Goal: Task Accomplishment & Management: Manage account settings

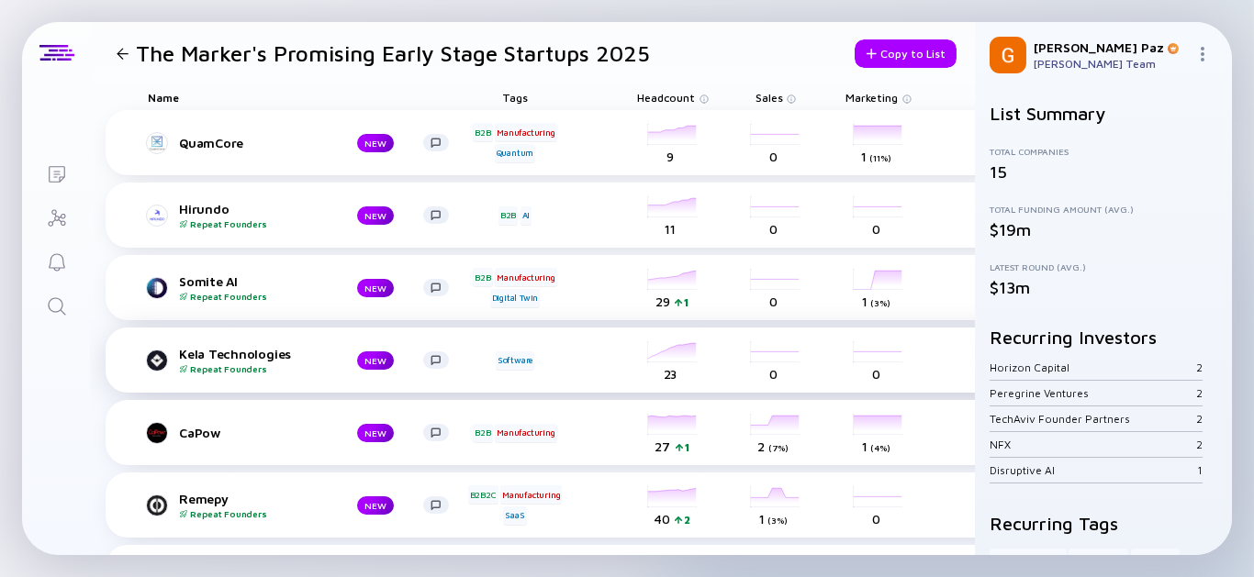
scroll to position [101, 0]
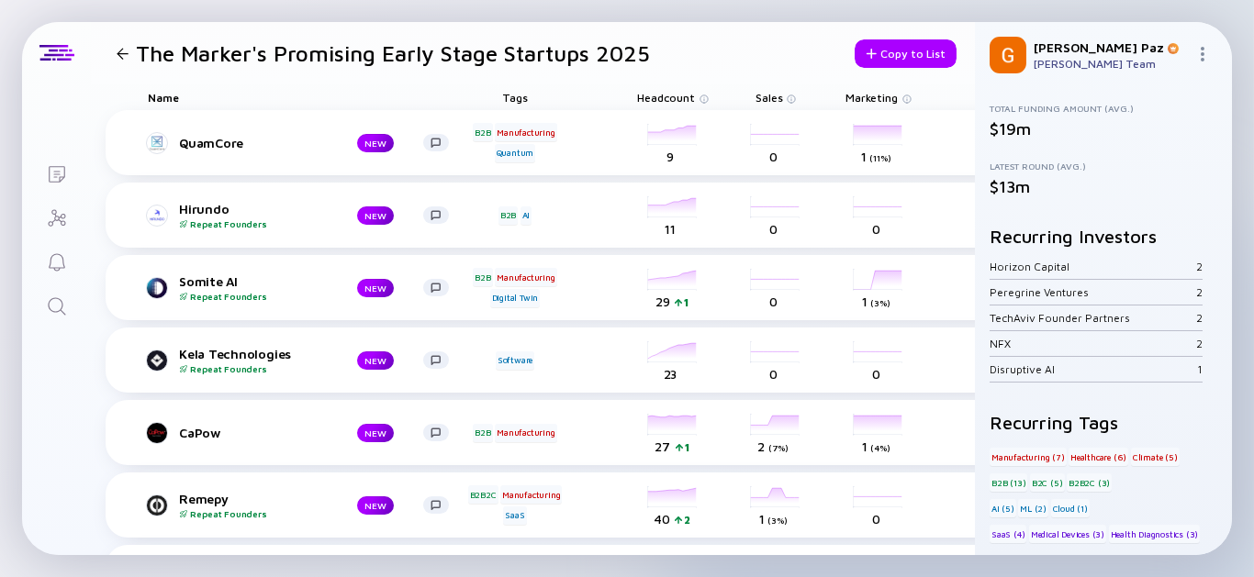
click at [130, 52] on div at bounding box center [122, 54] width 27 height 12
click at [60, 166] on icon "Lists" at bounding box center [57, 174] width 17 height 17
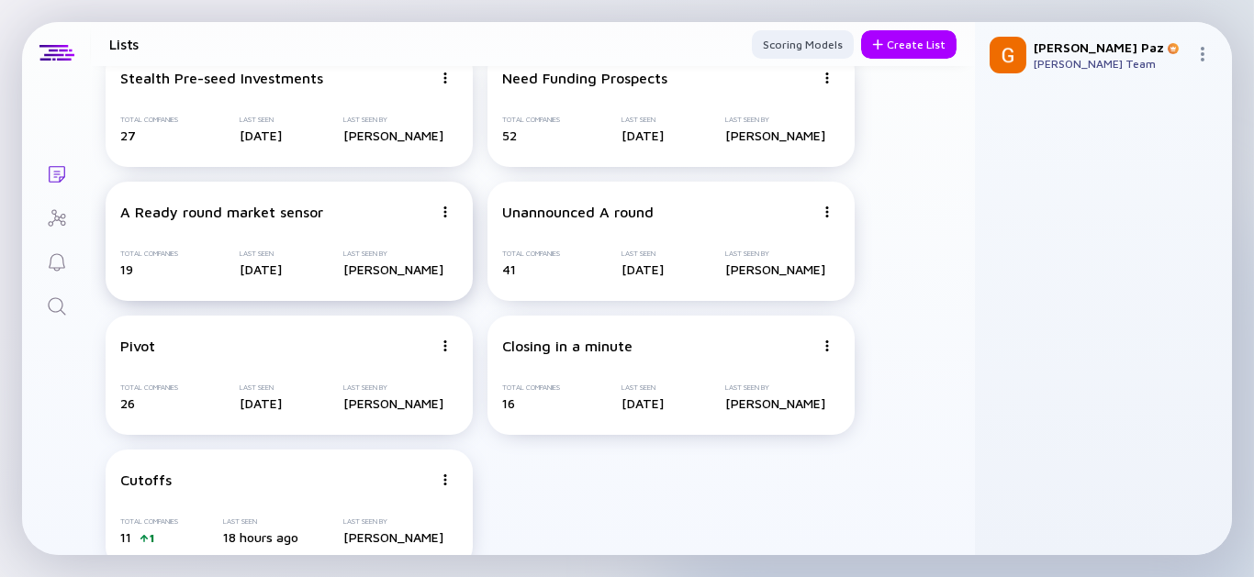
scroll to position [79, 0]
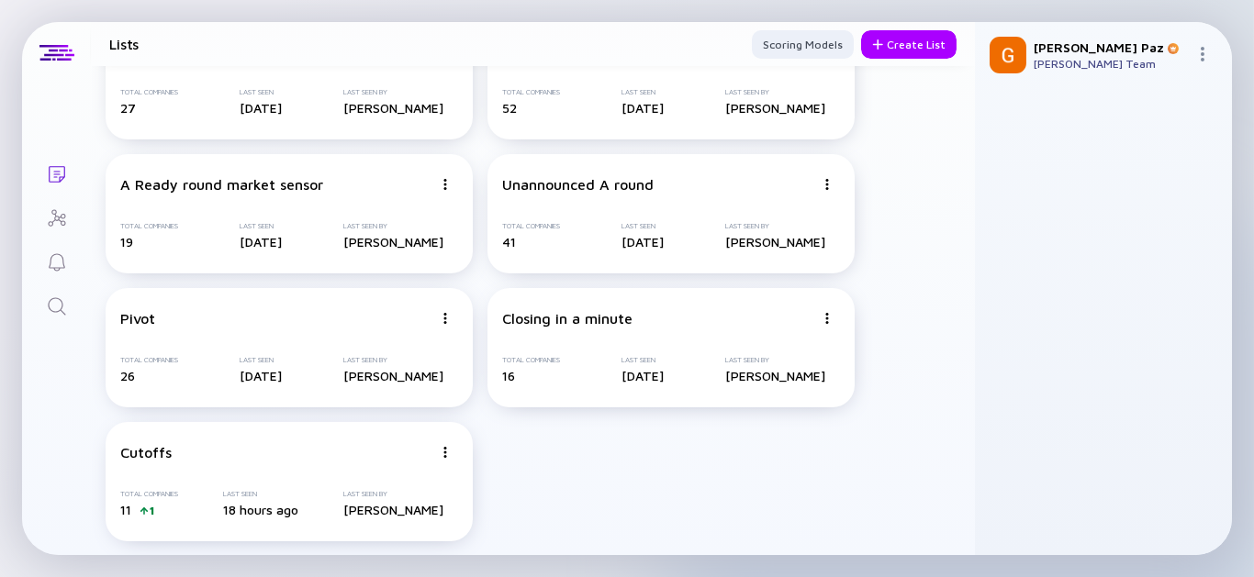
click at [59, 166] on icon "Lists" at bounding box center [57, 174] width 17 height 17
click at [892, 44] on div "Create List" at bounding box center [908, 44] width 95 height 28
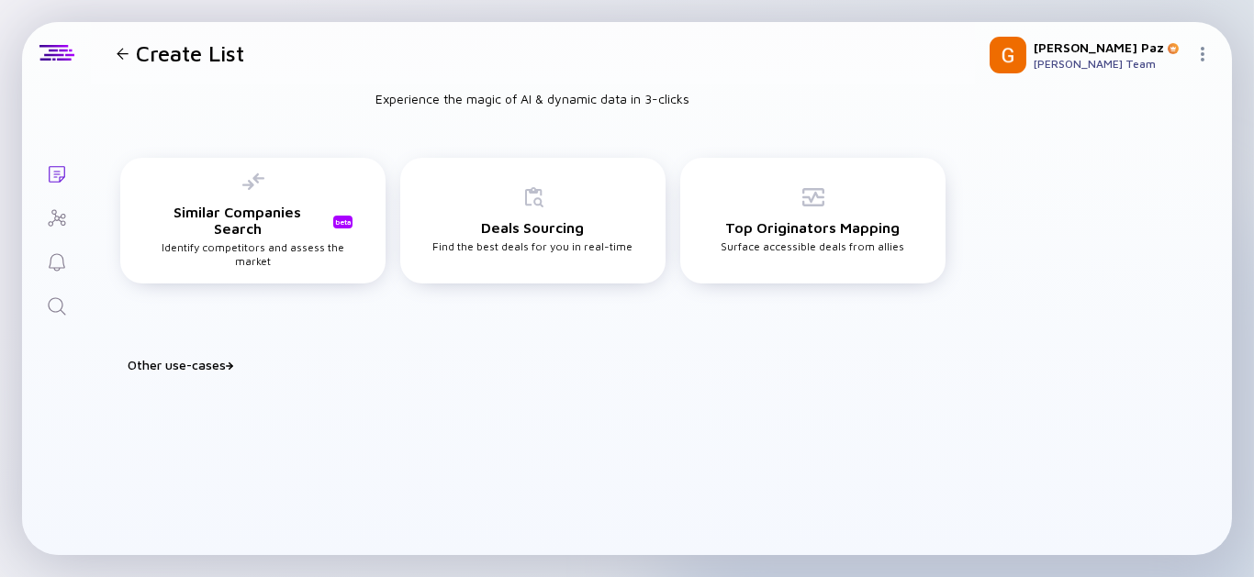
click at [163, 358] on div "Other use-cases" at bounding box center [544, 365] width 832 height 16
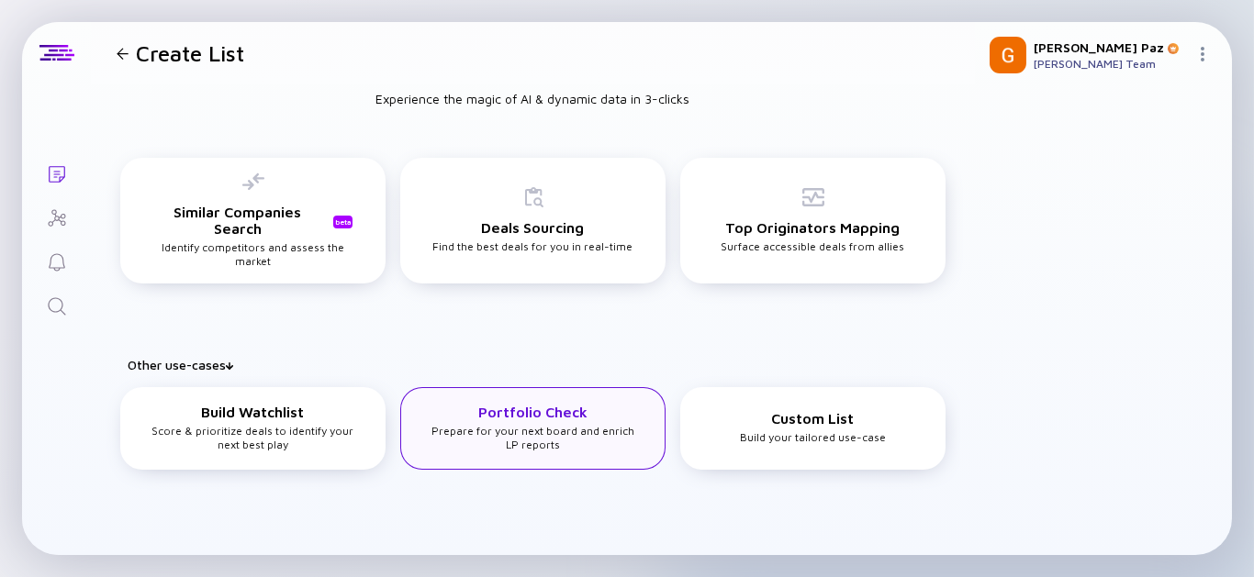
click at [558, 438] on div "Portfolio Check Prepare for your next board and enrich LP reports" at bounding box center [533, 428] width 206 height 48
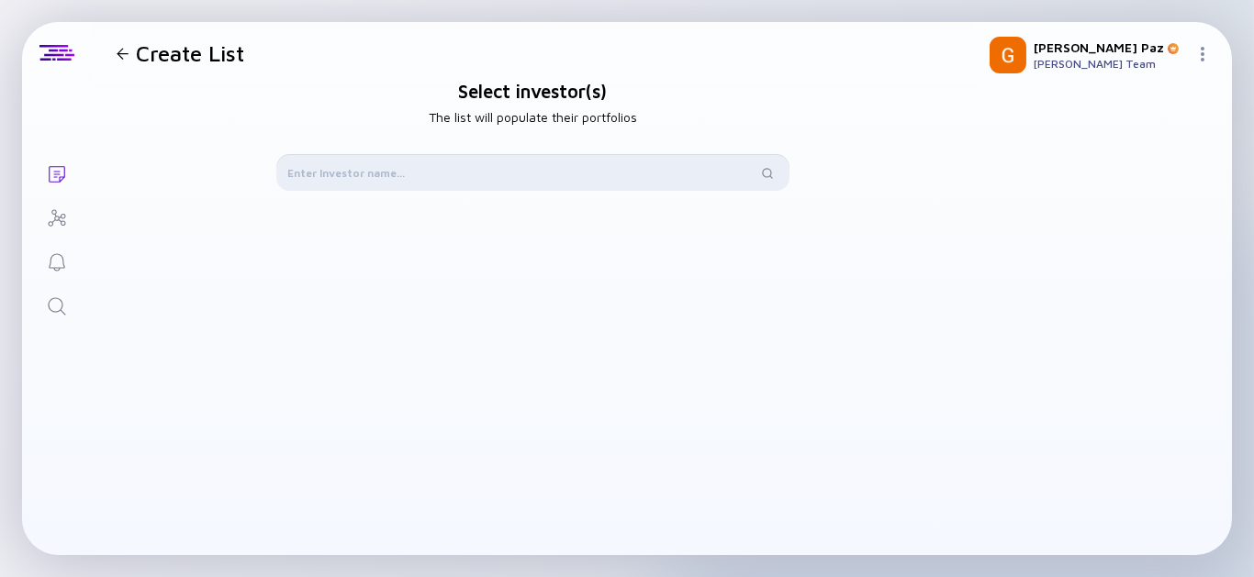
click at [541, 176] on input "text" at bounding box center [522, 172] width 470 height 18
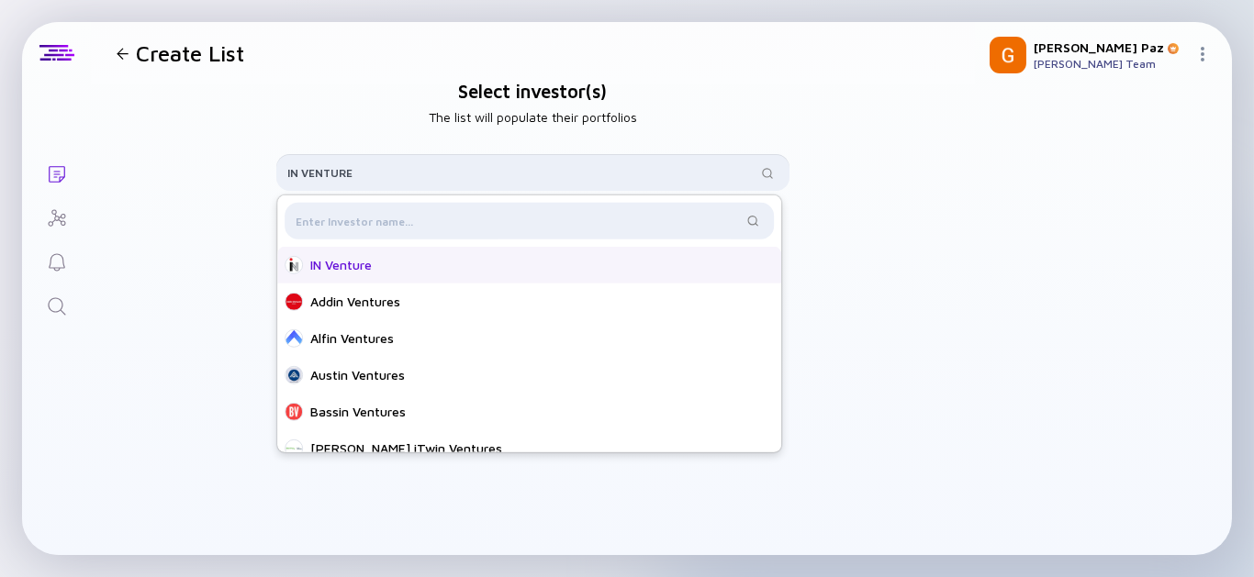
type input "IN VENTURE"
click at [384, 269] on div "IN Venture" at bounding box center [534, 265] width 449 height 18
click at [919, 289] on div "Select investor(s) The list will populate their portfolios IN VENTURE IN Ventur…" at bounding box center [533, 348] width 884 height 528
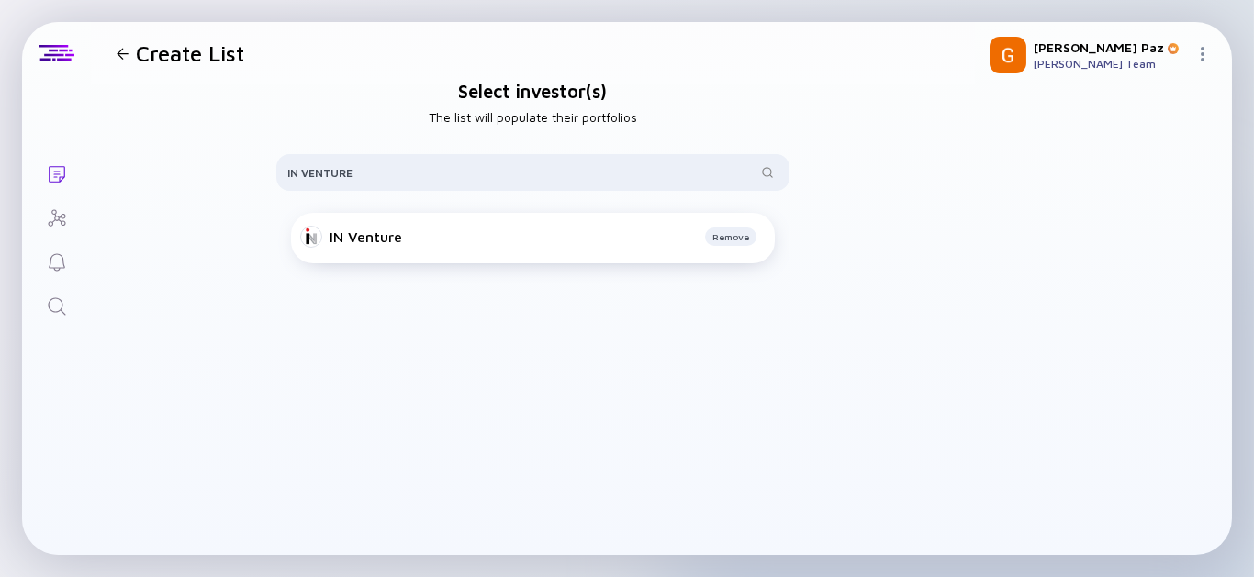
click at [541, 241] on div "Remove" at bounding box center [583, 237] width 362 height 18
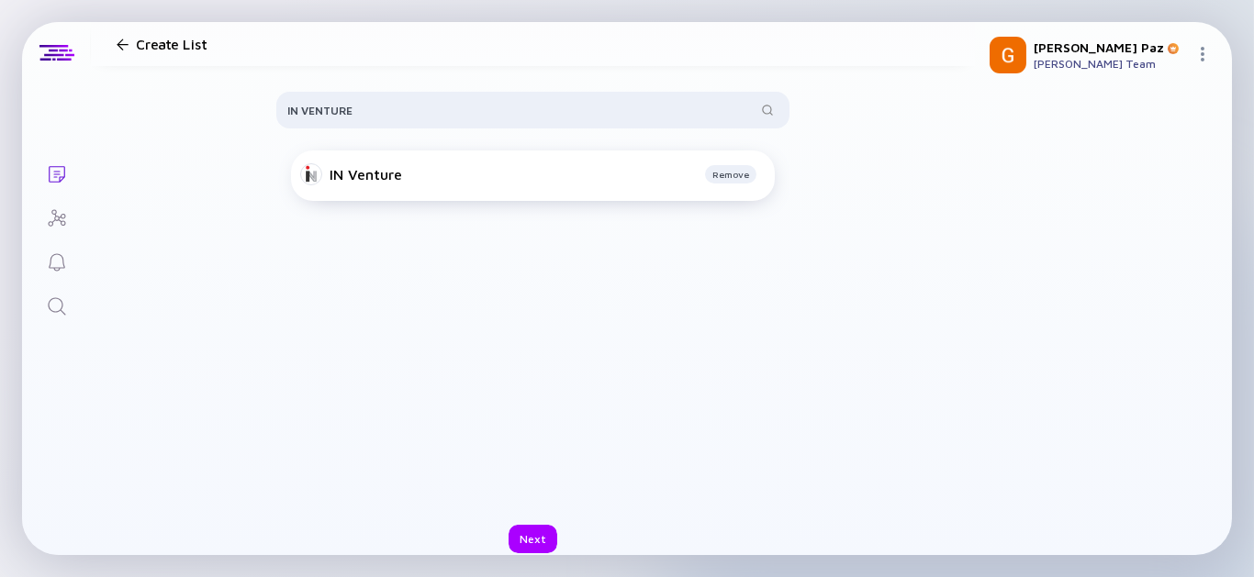
scroll to position [92, 0]
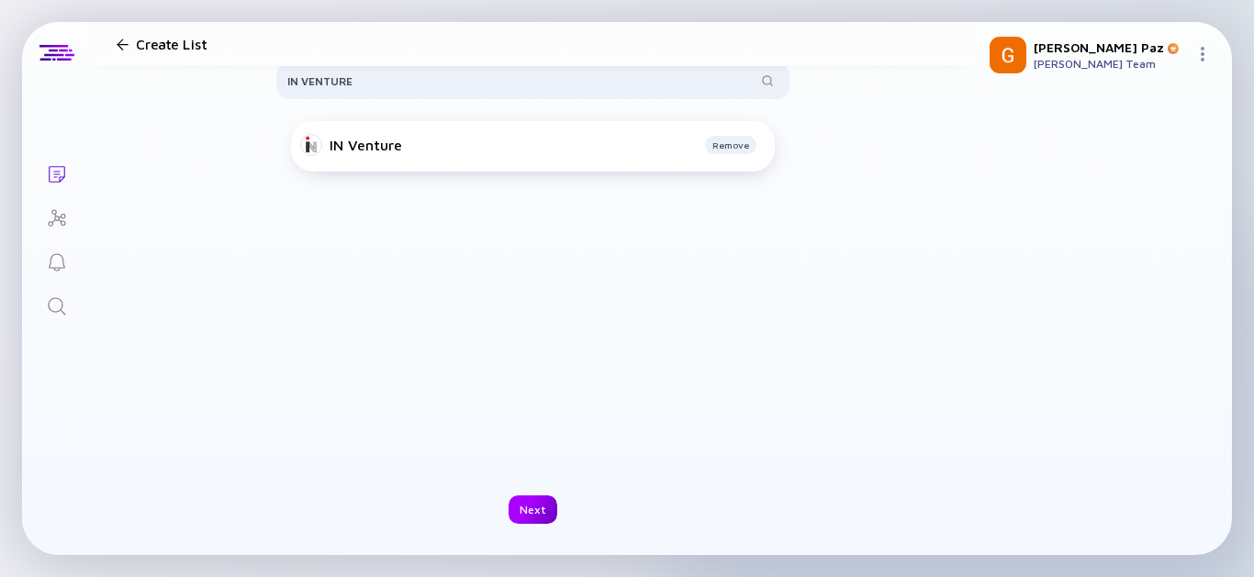
click at [536, 511] on div "Next" at bounding box center [532, 510] width 49 height 28
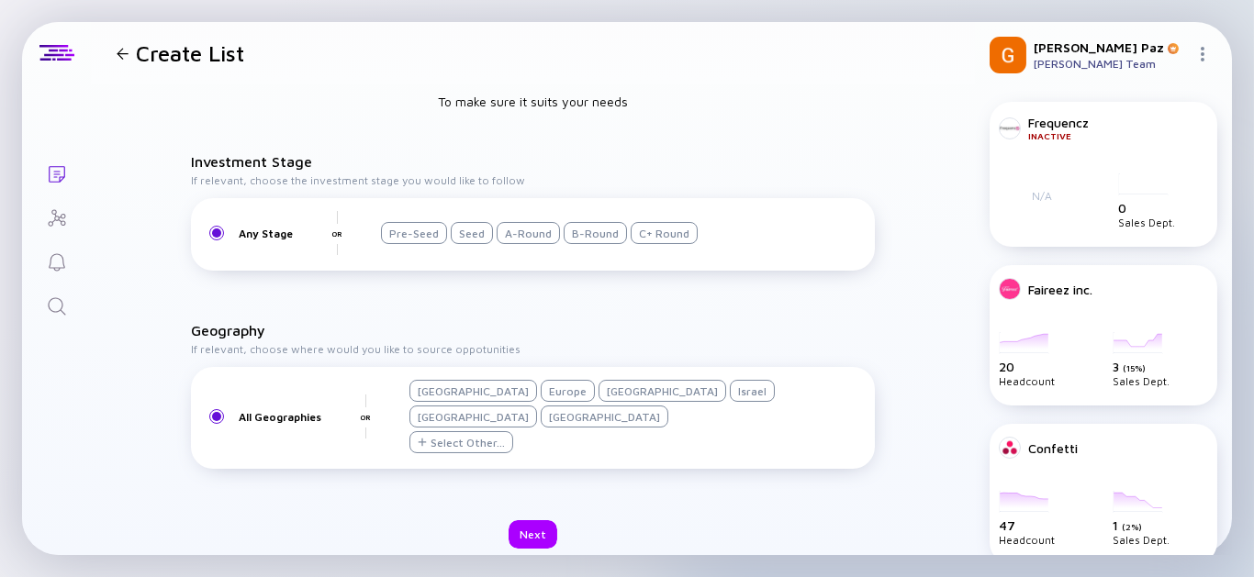
scroll to position [49, 0]
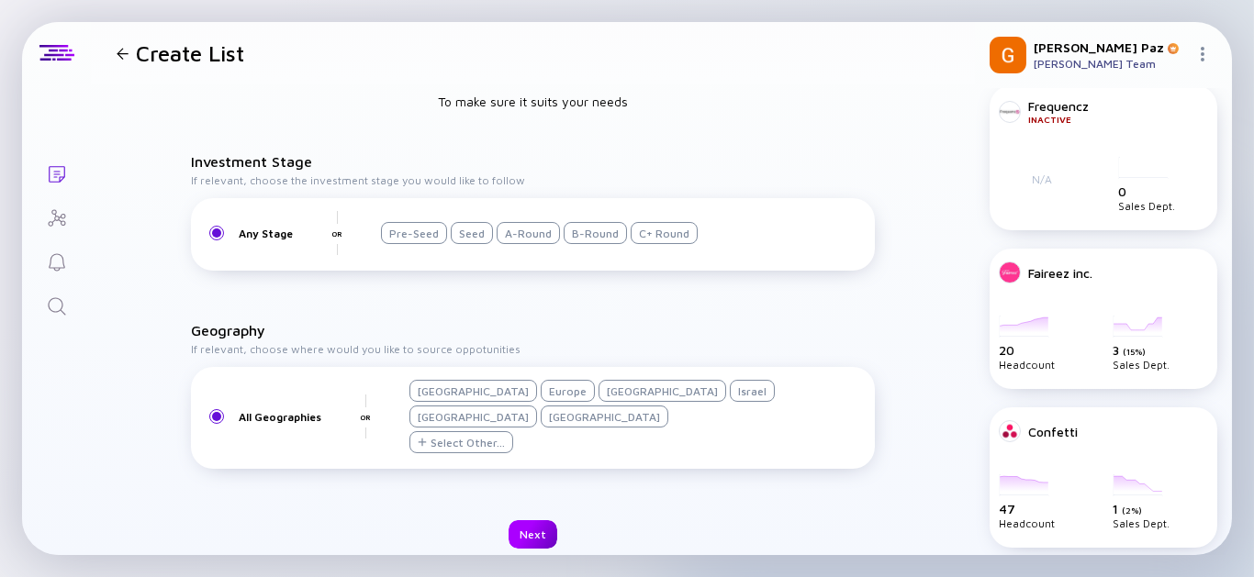
click at [532, 520] on div "Next" at bounding box center [532, 534] width 49 height 28
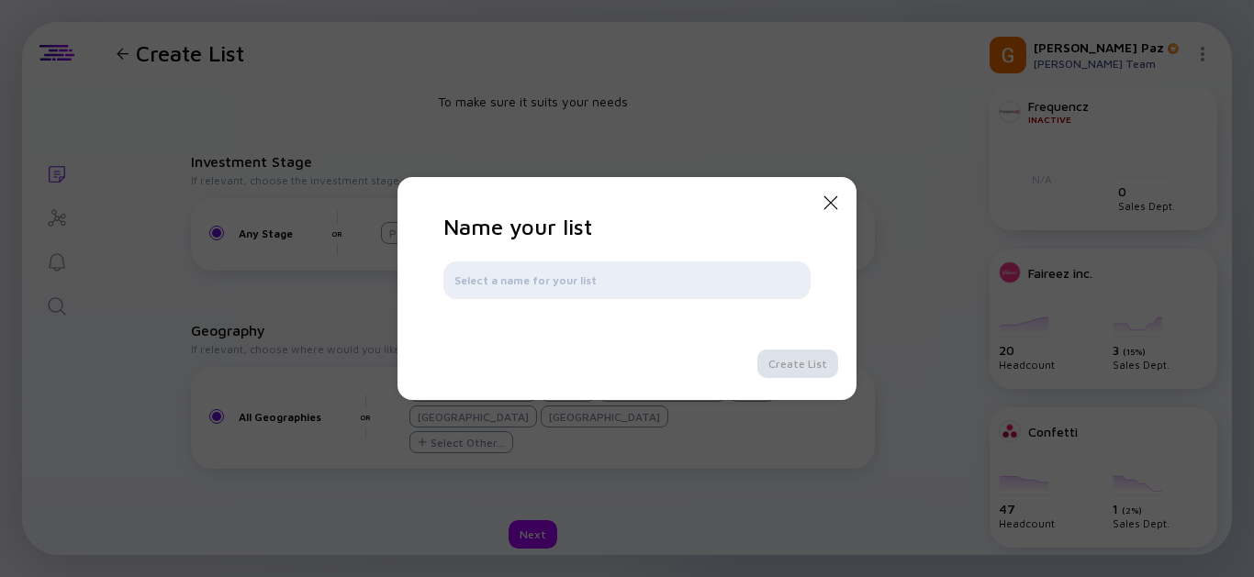
click at [503, 291] on div at bounding box center [626, 280] width 367 height 37
click at [532, 275] on input "text" at bounding box center [626, 280] width 345 height 18
type input "IN Venture"
click at [826, 371] on div "Create List" at bounding box center [797, 364] width 81 height 28
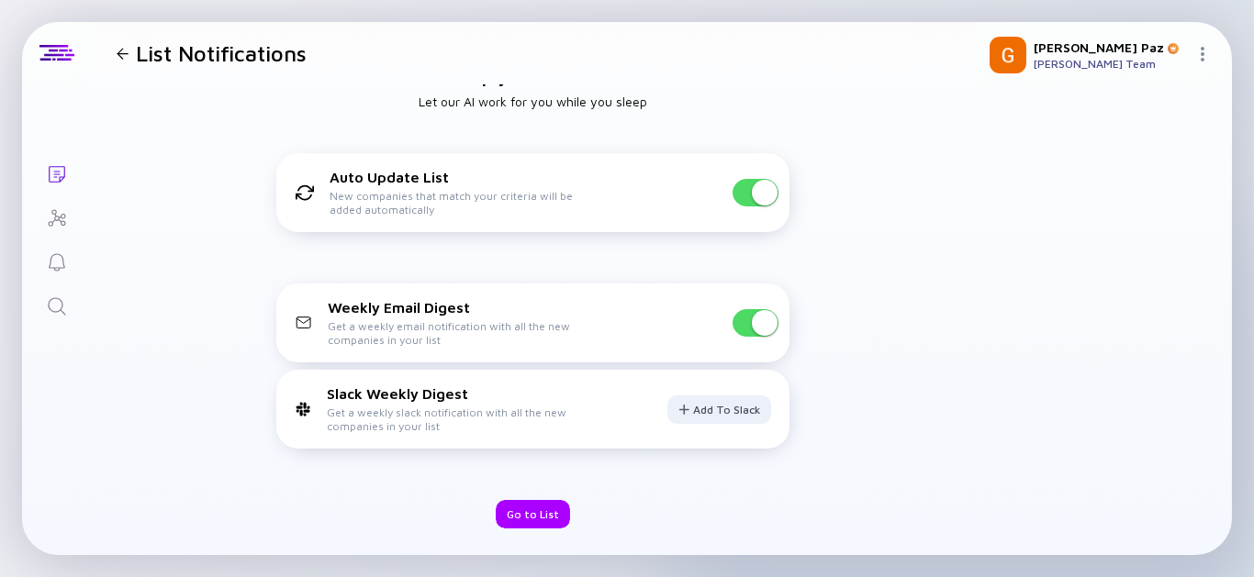
scroll to position [19, 0]
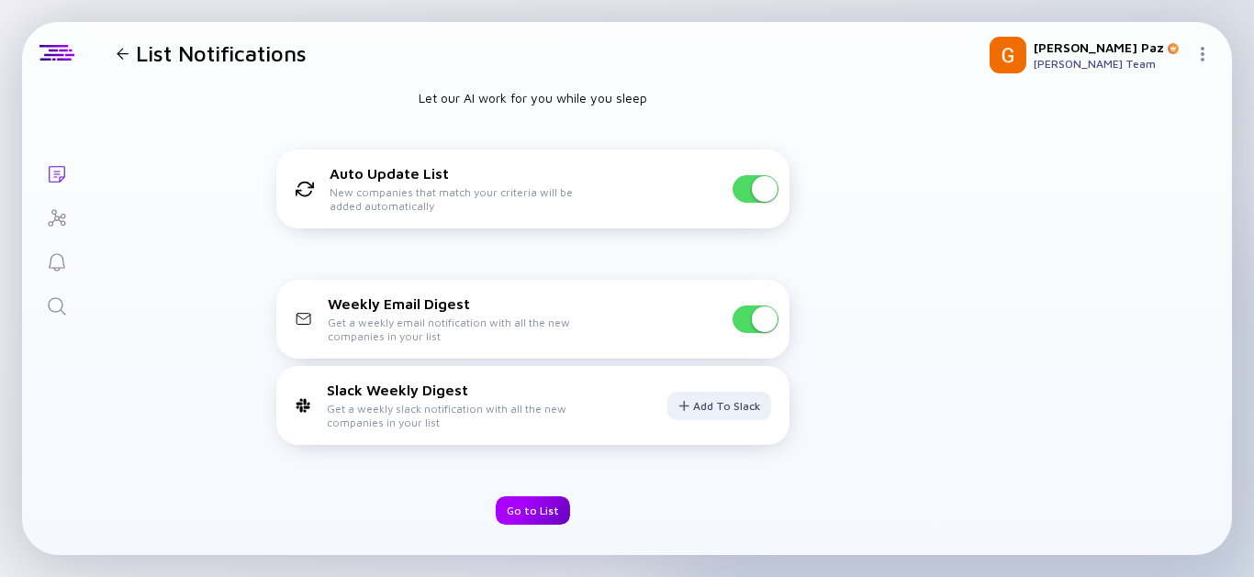
click at [520, 508] on div "Go to List" at bounding box center [533, 511] width 74 height 28
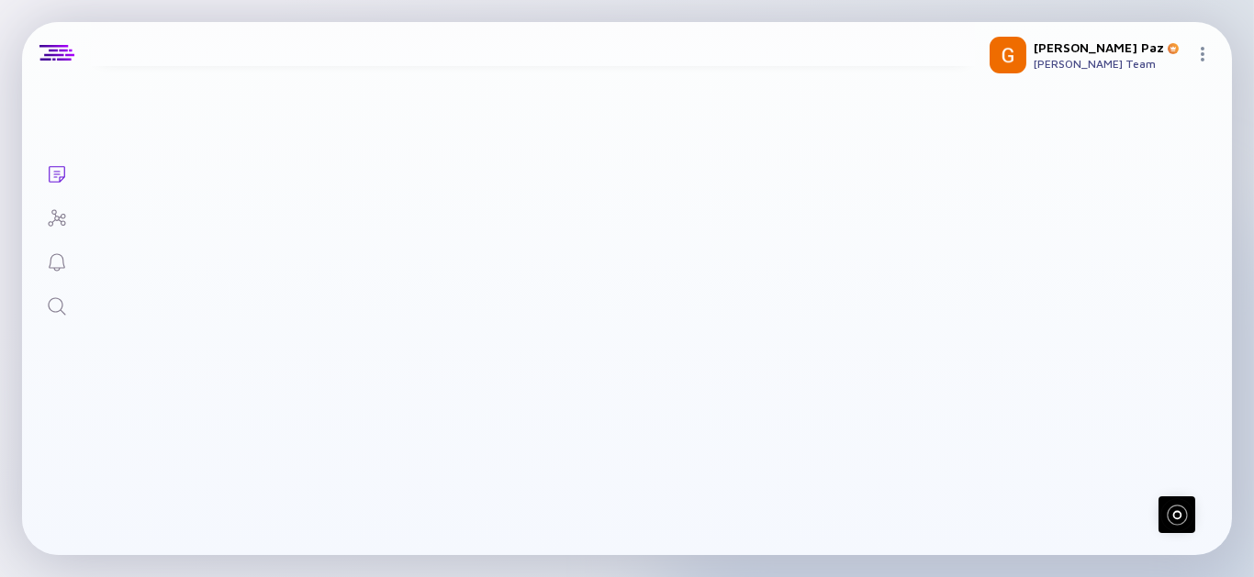
scroll to position [0, 0]
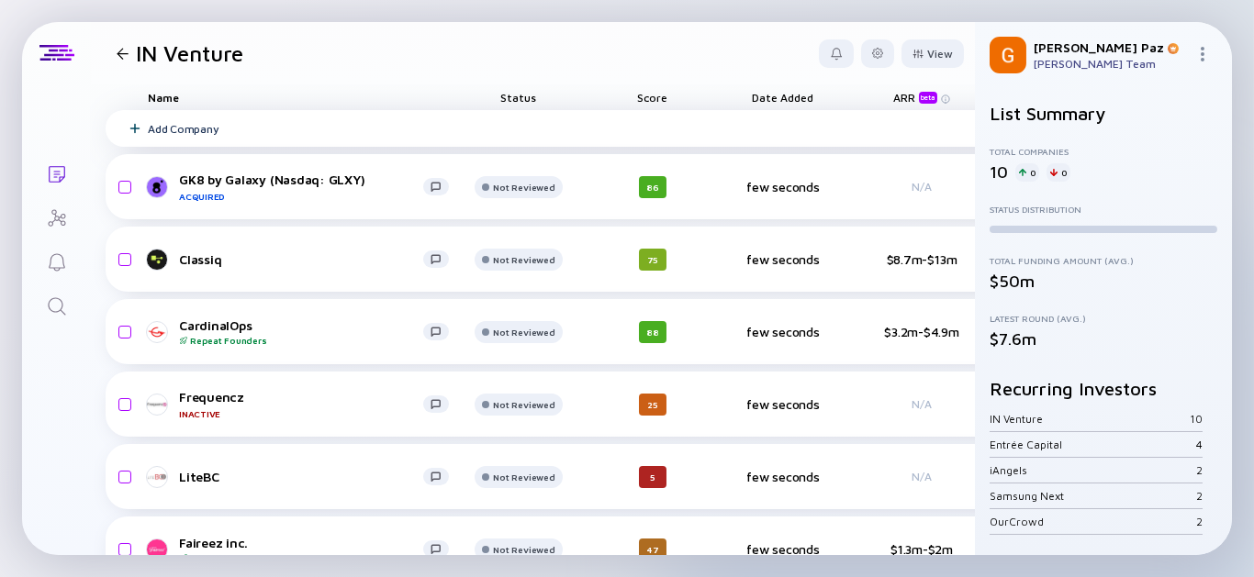
click at [175, 127] on div "Add Company" at bounding box center [183, 129] width 71 height 14
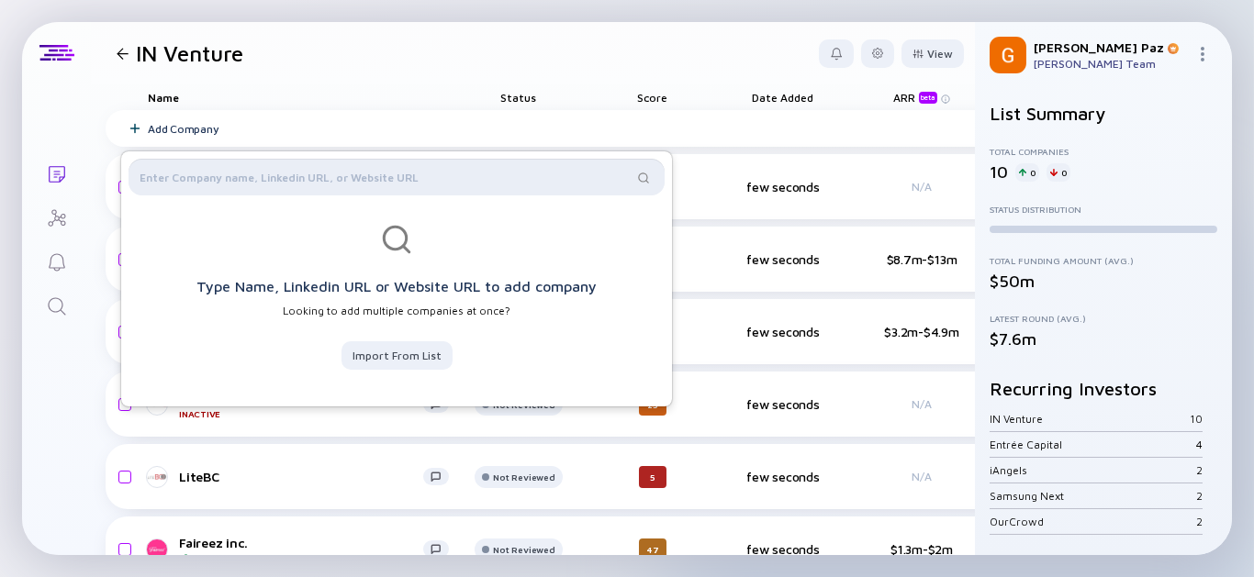
click at [206, 171] on input "text" at bounding box center [386, 177] width 493 height 18
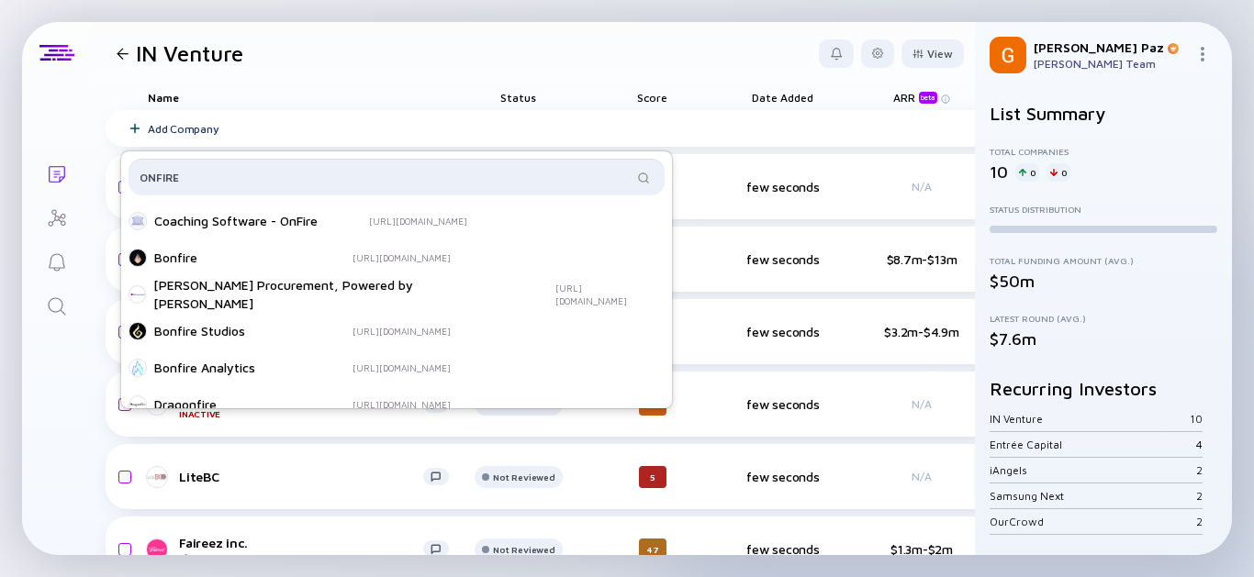
drag, startPoint x: 206, startPoint y: 184, endPoint x: -124, endPoint y: 167, distance: 330.9
click at [0, 167] on html "On it... Lists IN Venture View Name Status Score Date Added ARR beta Tags Headc…" at bounding box center [627, 288] width 1254 height 577
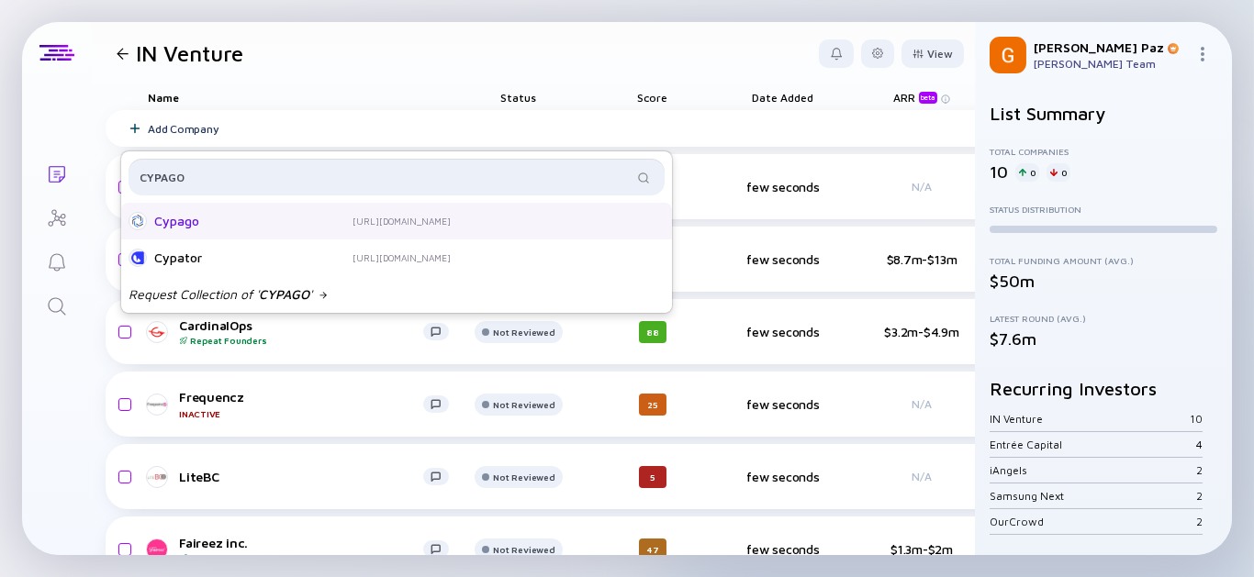
type input "CYPAGO"
click at [230, 226] on div "Cypago" at bounding box center [227, 221] width 147 height 18
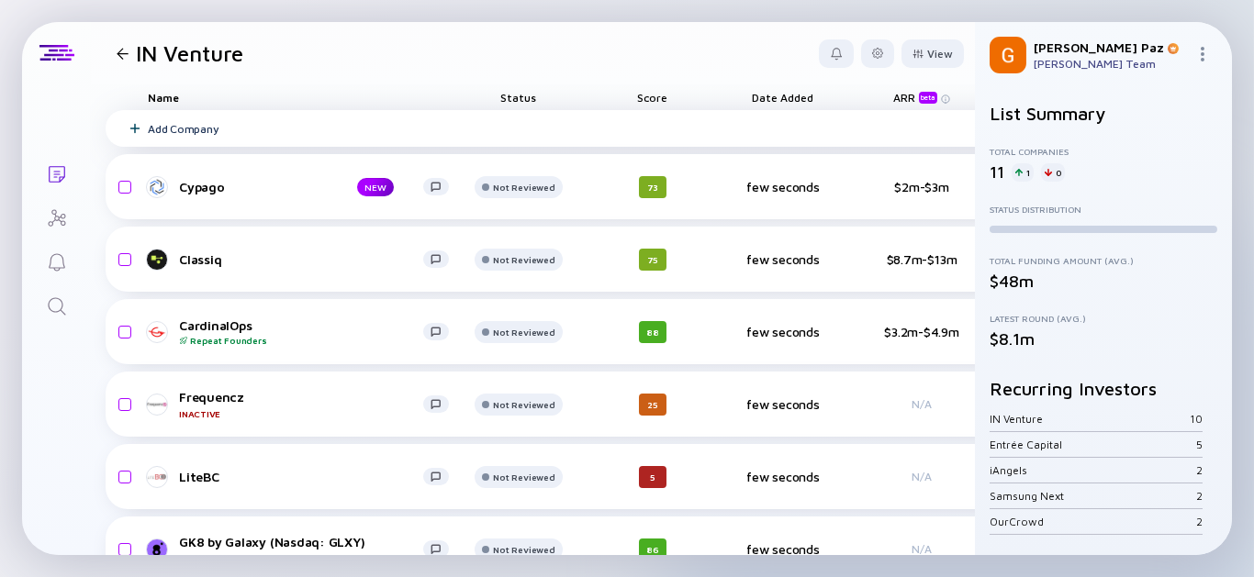
click at [189, 128] on div "Add Company" at bounding box center [183, 129] width 71 height 14
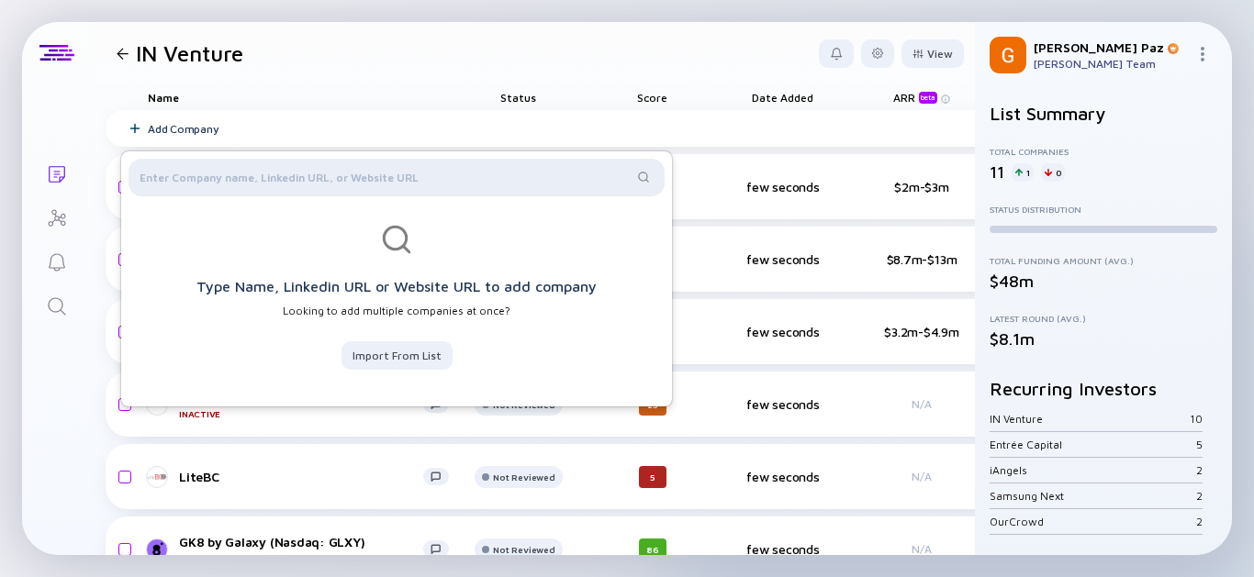
click at [186, 163] on div at bounding box center [396, 177] width 536 height 37
click at [184, 175] on input "text" at bounding box center [386, 177] width 493 height 18
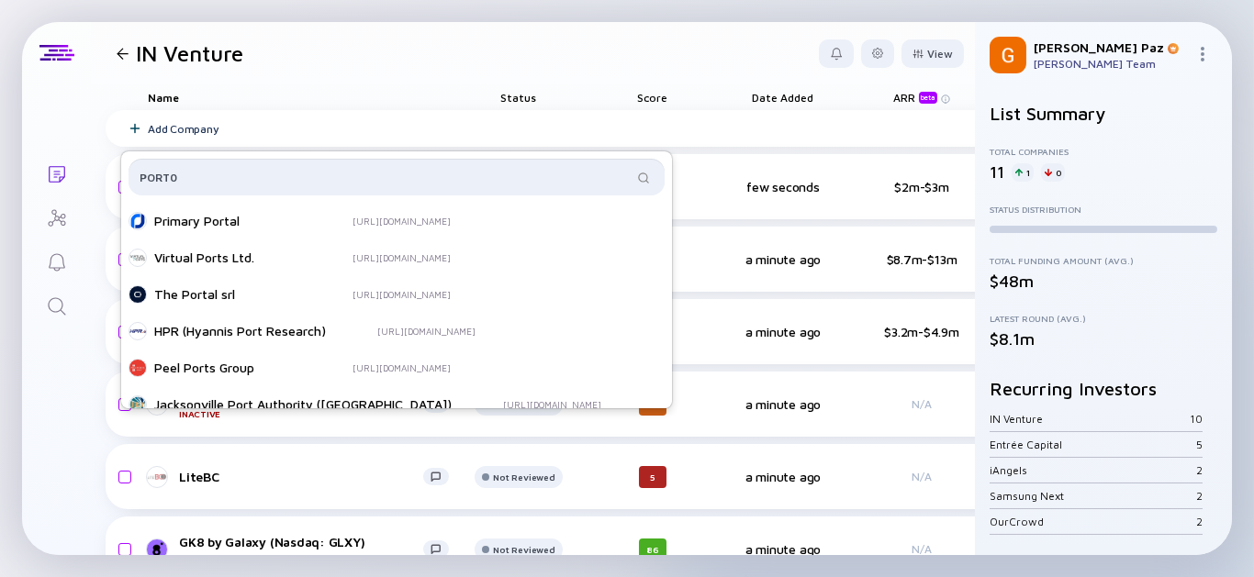
drag, startPoint x: 197, startPoint y: 179, endPoint x: 53, endPoint y: 169, distance: 144.4
click at [53, 169] on body "Adding... Lists IN Venture View Name Status Score Date Added ARR beta Tags Head…" at bounding box center [627, 288] width 1254 height 577
paste input "[URL][DOMAIN_NAME]"
type input "[URL][DOMAIN_NAME]"
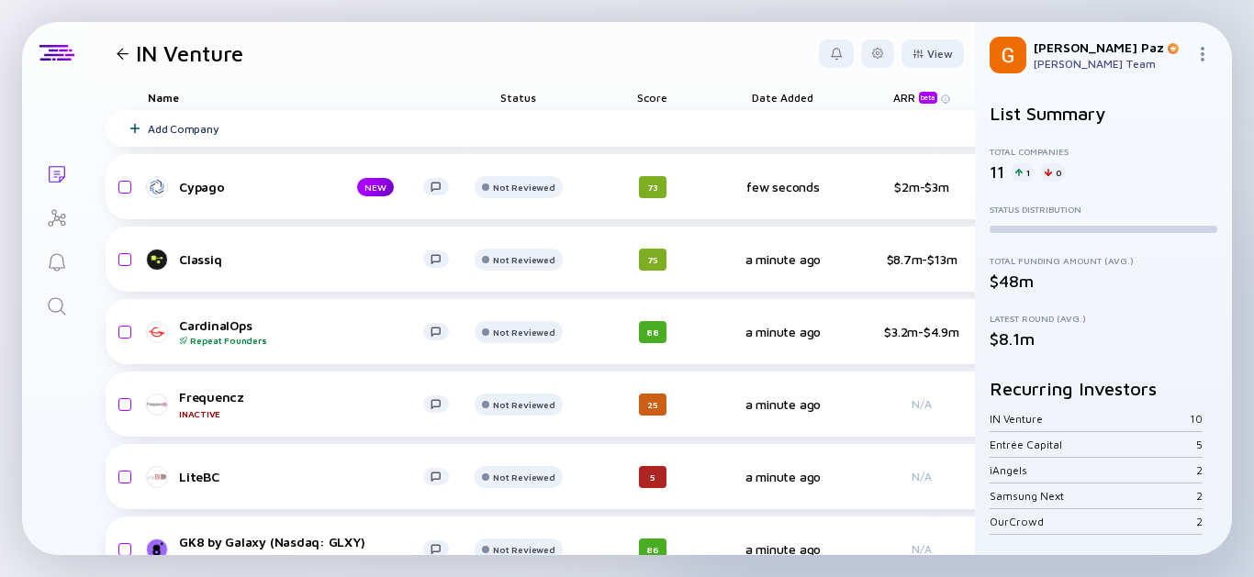
click at [36, 409] on div "Lists IN Venture View Name Status Score Date Added ARR beta Tags Headcount Sale…" at bounding box center [627, 288] width 1210 height 533
drag, startPoint x: 770, startPoint y: 104, endPoint x: 767, endPoint y: 93, distance: 11.4
drag, startPoint x: 767, startPoint y: 93, endPoint x: 568, endPoint y: 49, distance: 204.0
click at [568, 49] on header "IN Venture View" at bounding box center [533, 53] width 884 height 62
click at [914, 57] on div "View" at bounding box center [932, 53] width 62 height 28
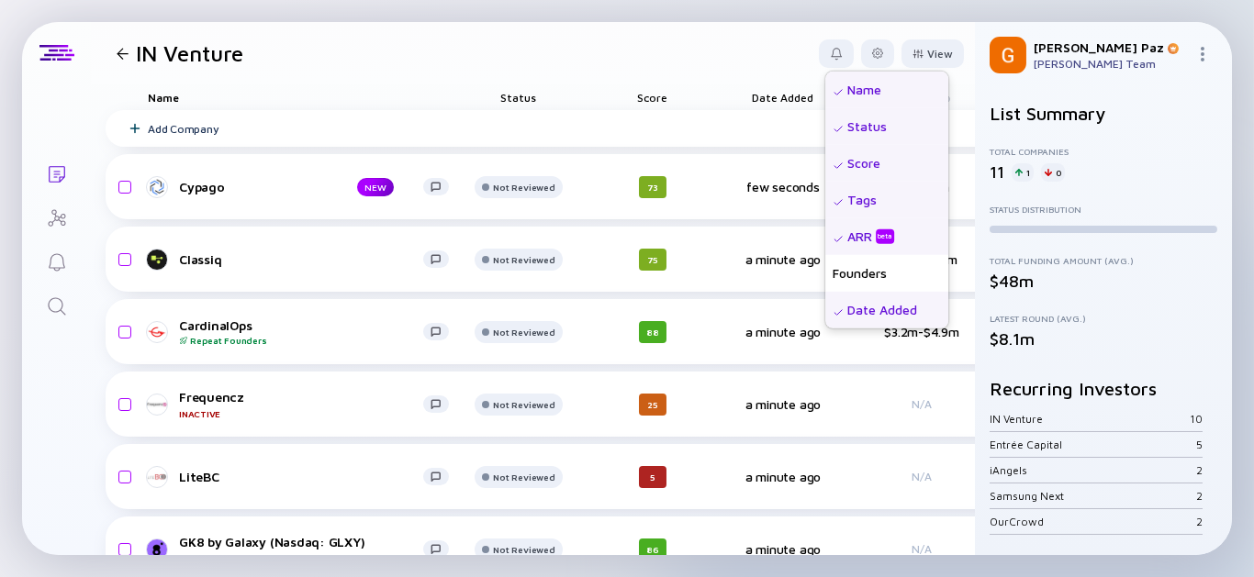
click at [832, 195] on div "Tags" at bounding box center [886, 199] width 123 height 37
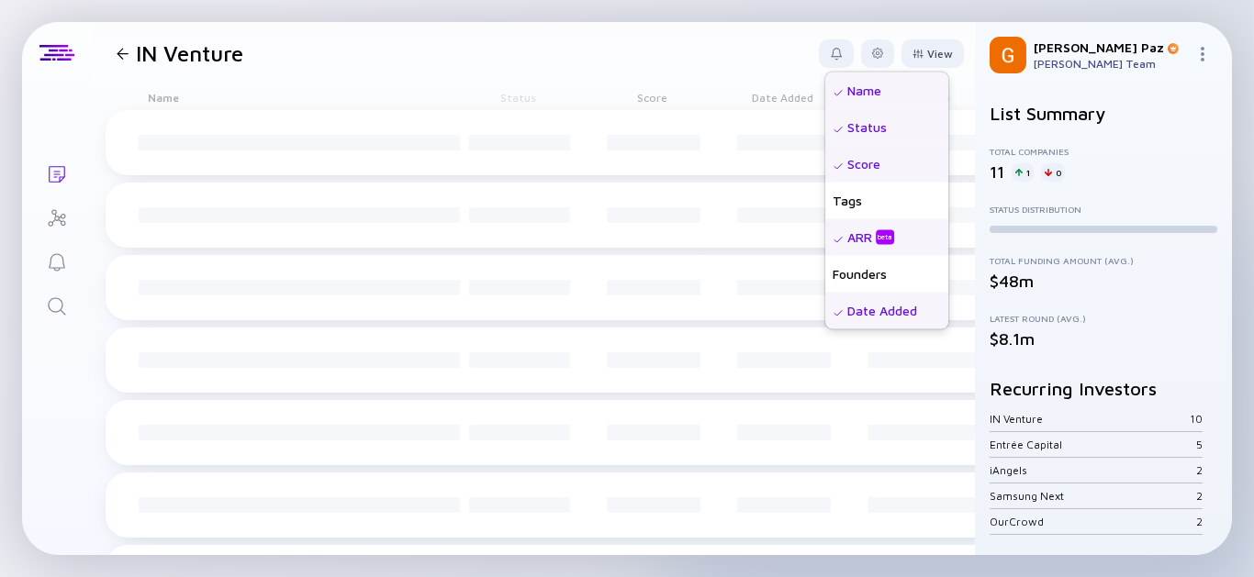
click at [847, 235] on div "ARR beta" at bounding box center [872, 237] width 50 height 18
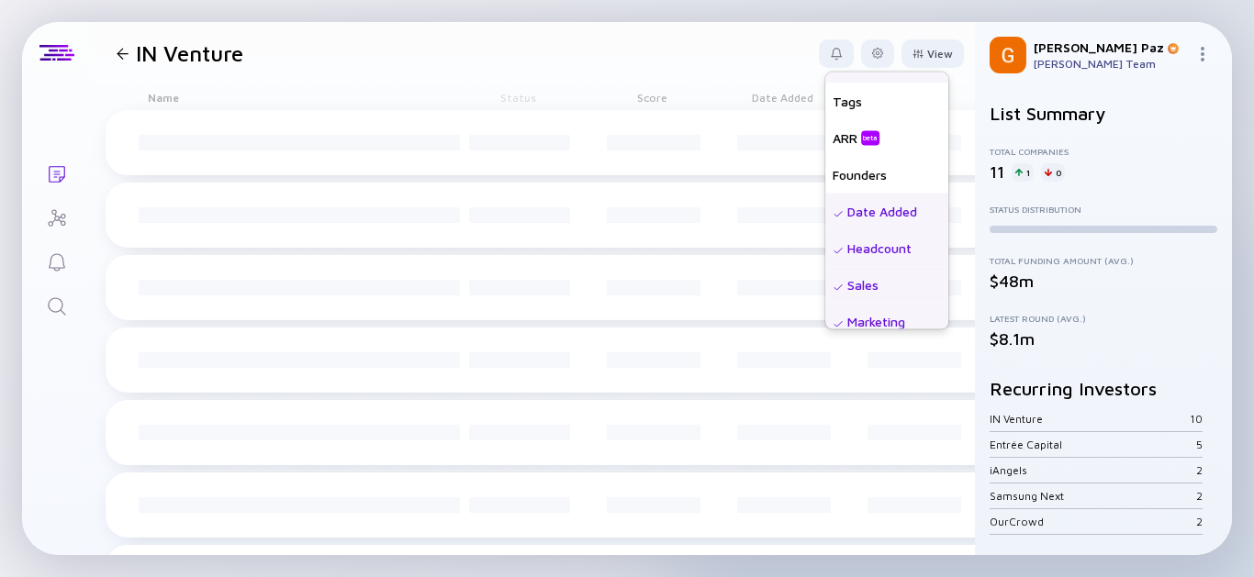
scroll to position [101, 0]
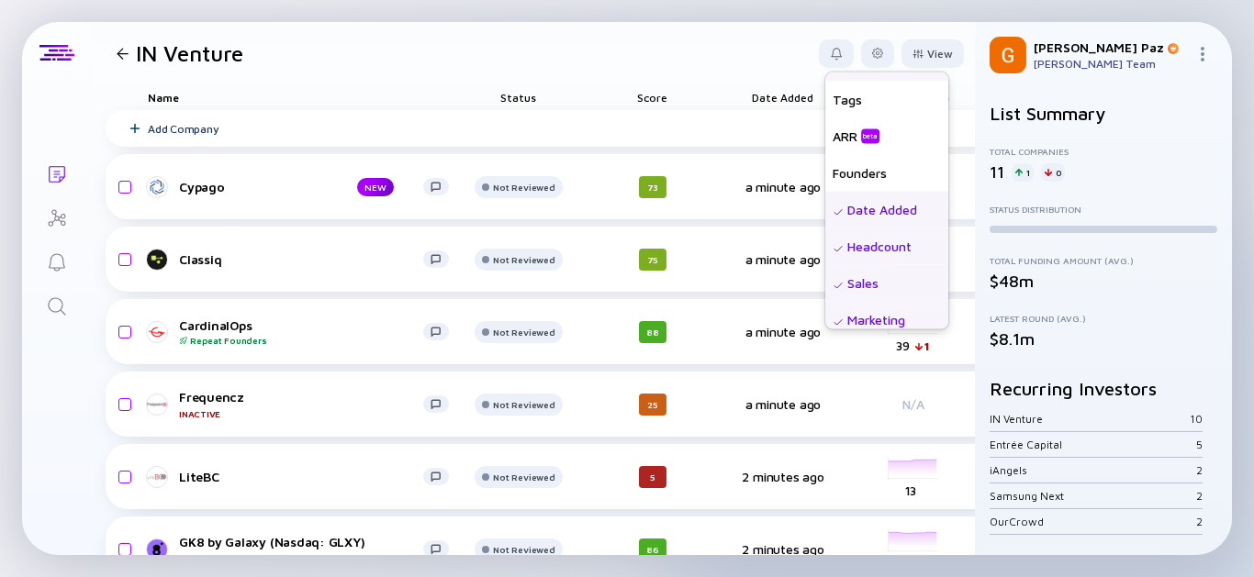
click at [863, 207] on div "Date Added" at bounding box center [886, 209] width 123 height 37
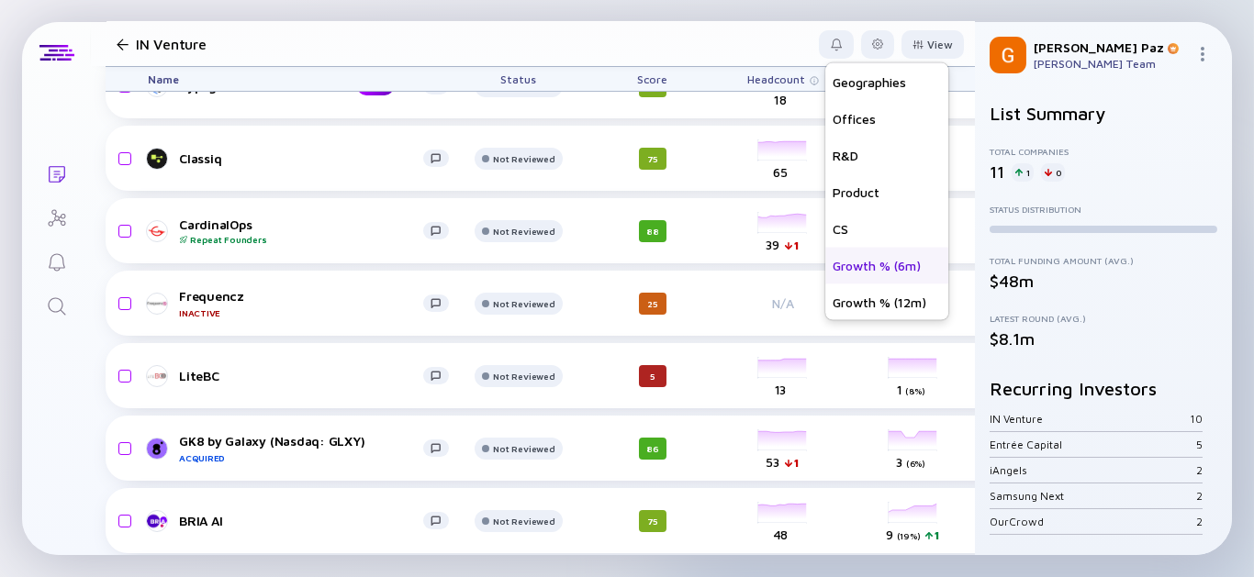
click at [863, 256] on div "Growth % (6m)" at bounding box center [886, 265] width 123 height 37
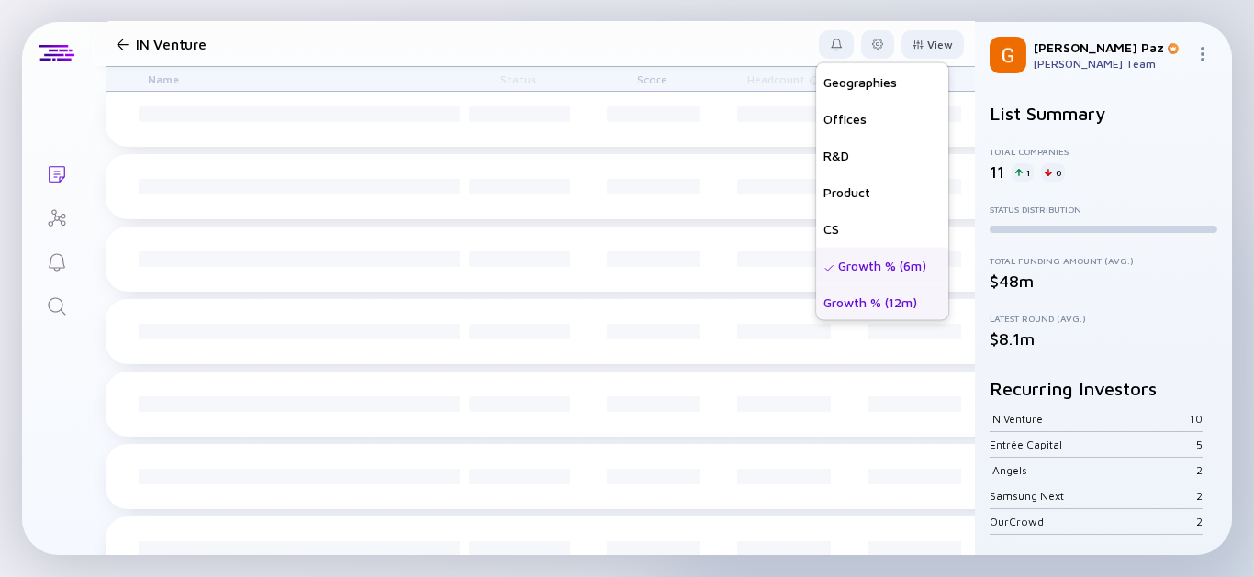
click at [838, 311] on div "Growth % (12m)" at bounding box center [882, 302] width 132 height 37
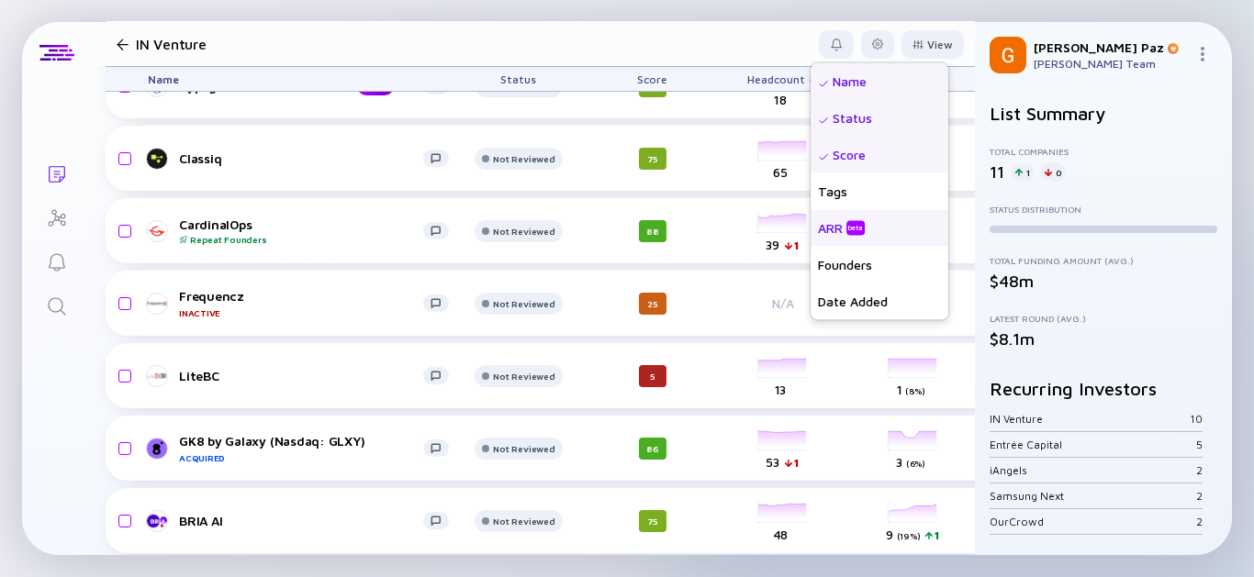
scroll to position [0, 0]
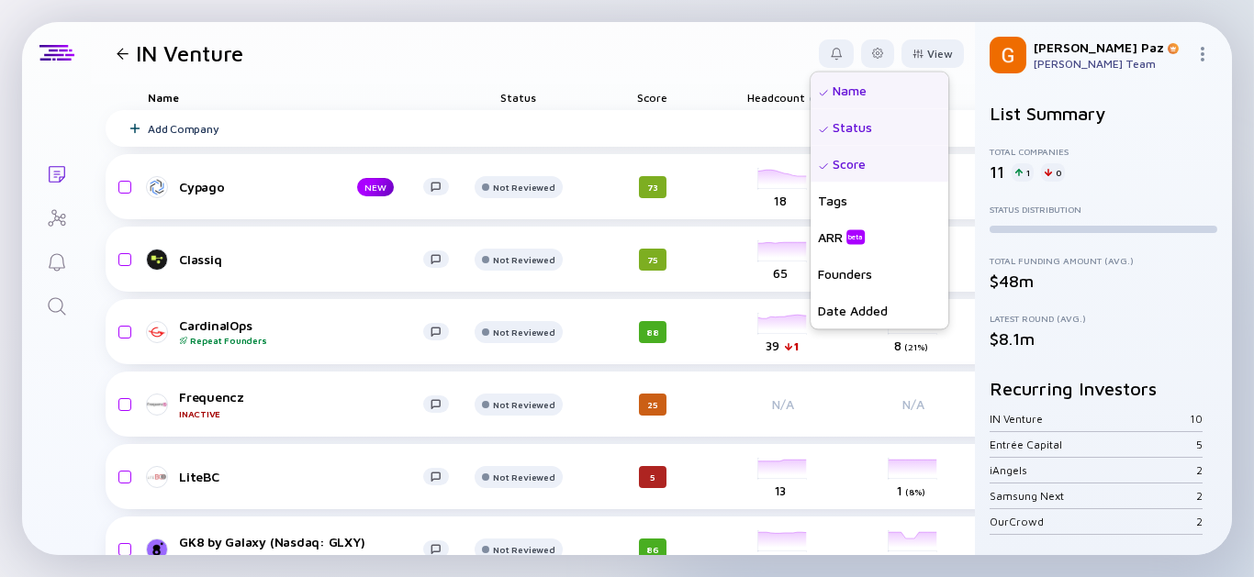
click at [583, 27] on header "IN Venture View Name Status Score Tags ARR beta Founders Date Added Headcount S…" at bounding box center [533, 53] width 884 height 62
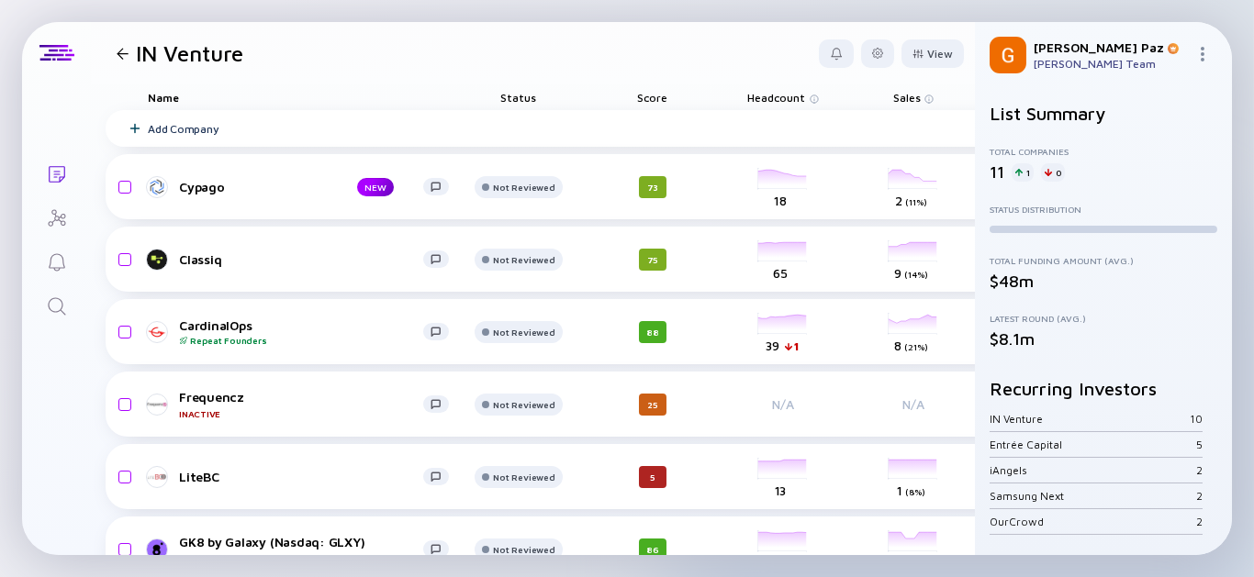
click at [816, 96] on img at bounding box center [813, 99] width 9 height 9
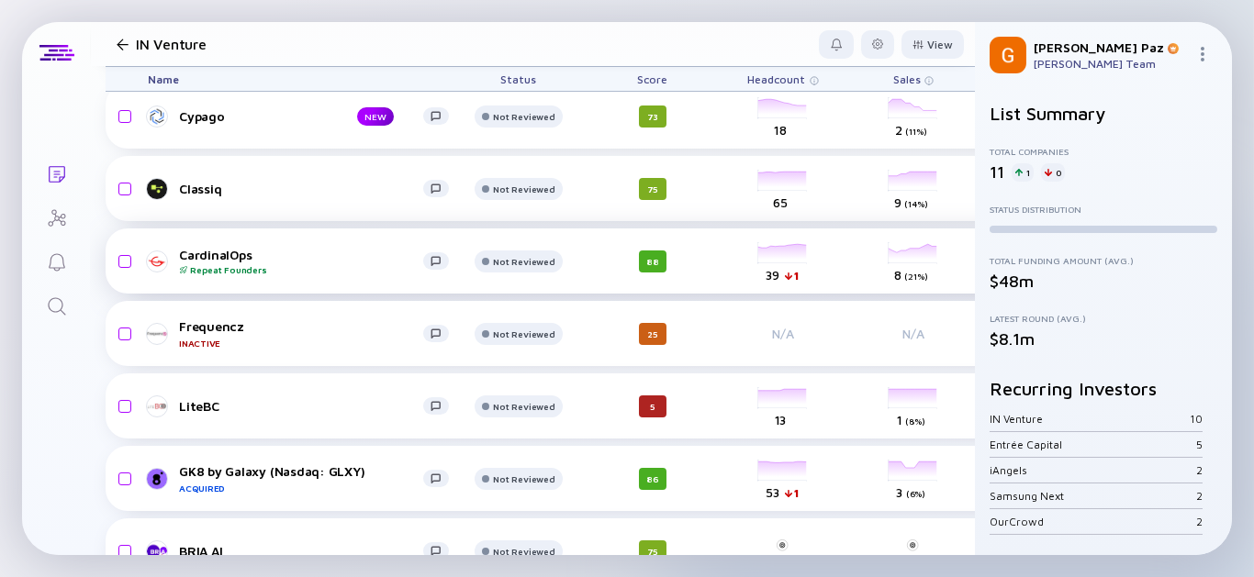
scroll to position [101, 0]
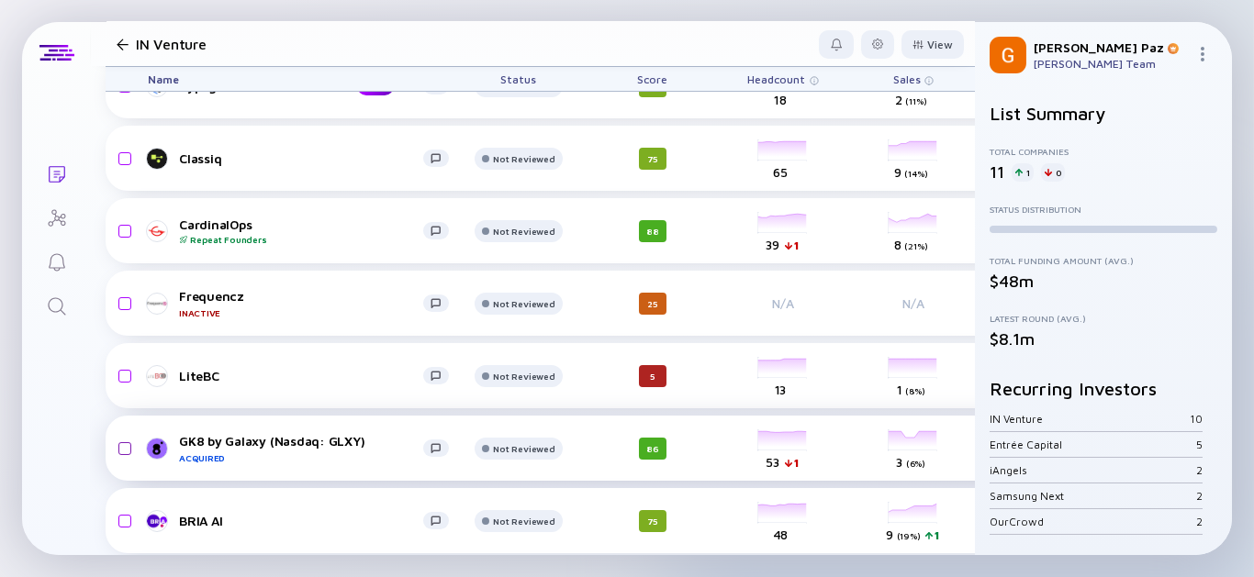
click at [128, 448] on input "checkbox" at bounding box center [122, 449] width 22 height 42
click at [888, 39] on div "Remove from list" at bounding box center [906, 44] width 116 height 28
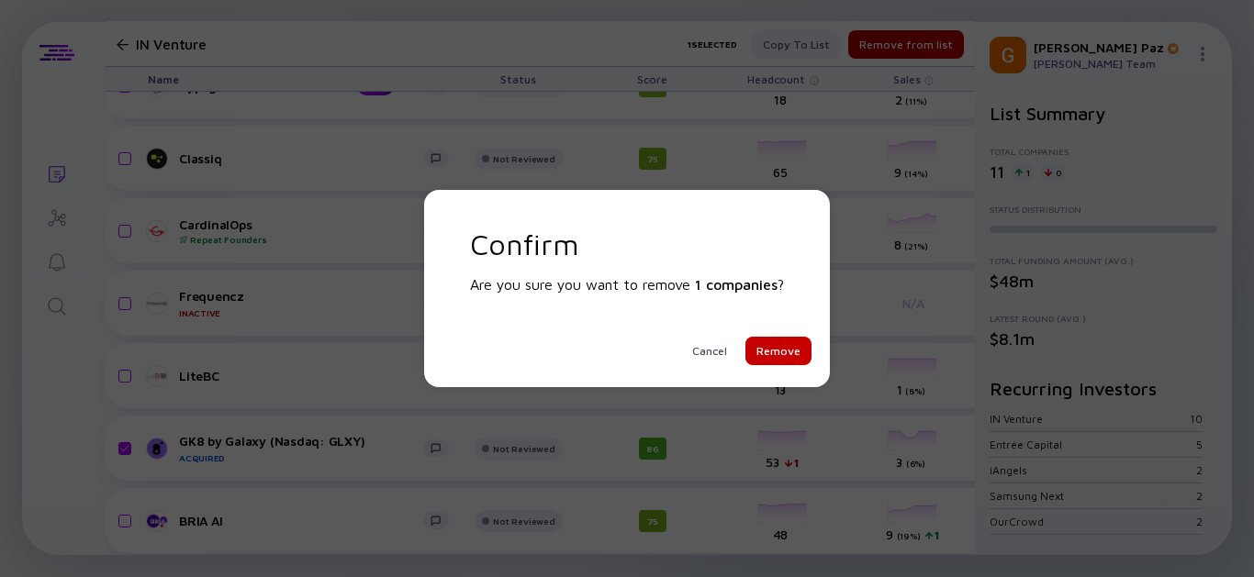
click at [768, 340] on div "Remove" at bounding box center [778, 351] width 66 height 28
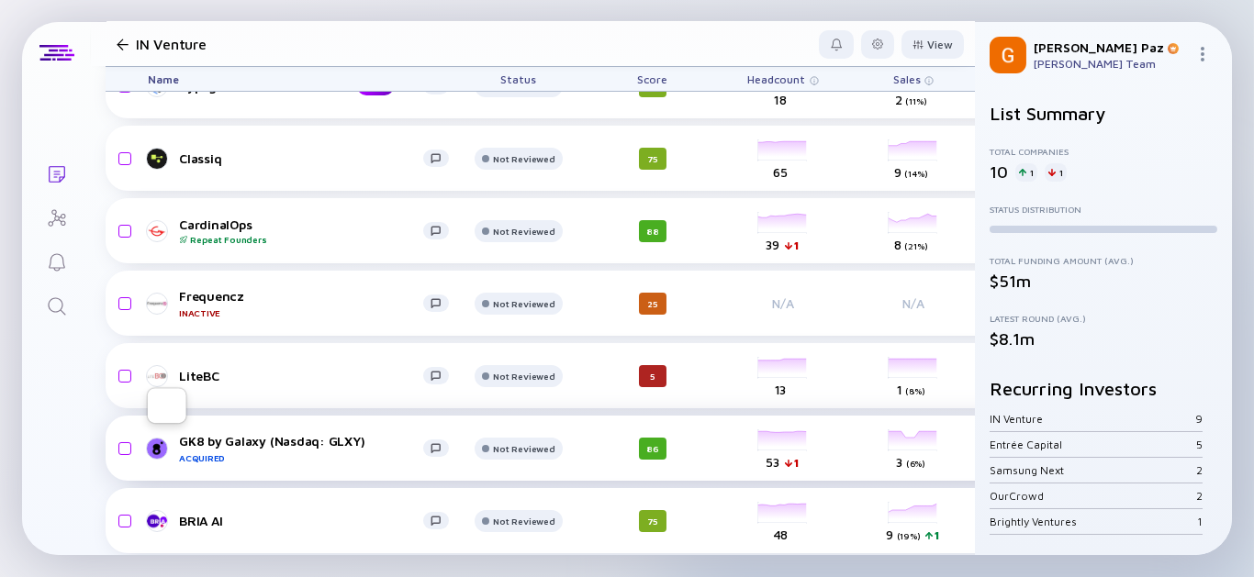
checkbox input "false"
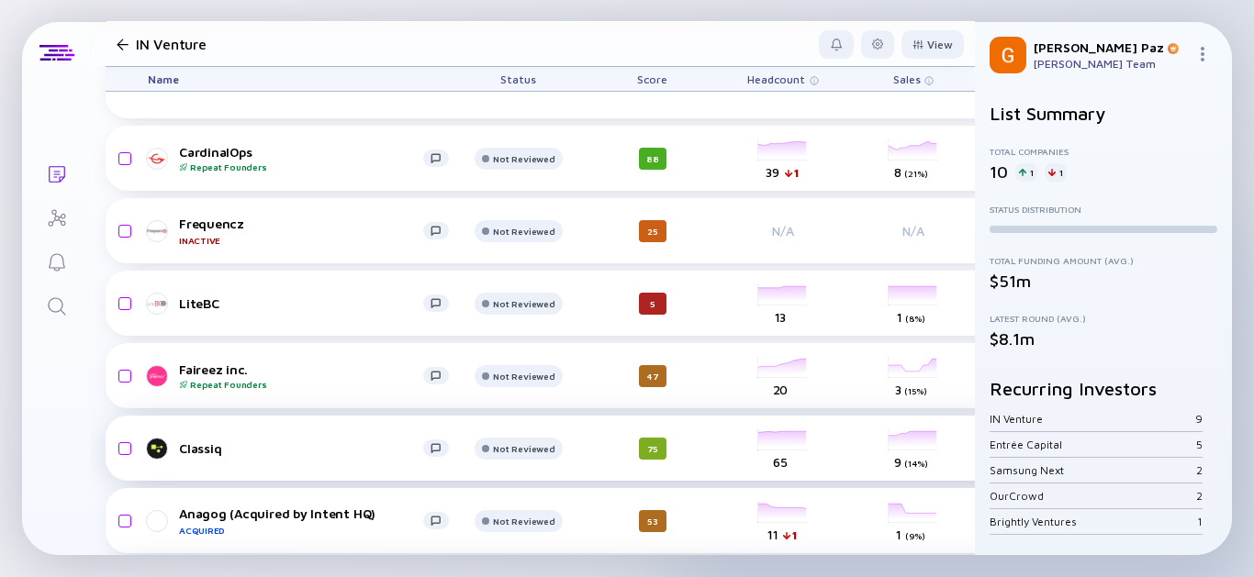
scroll to position [306, 0]
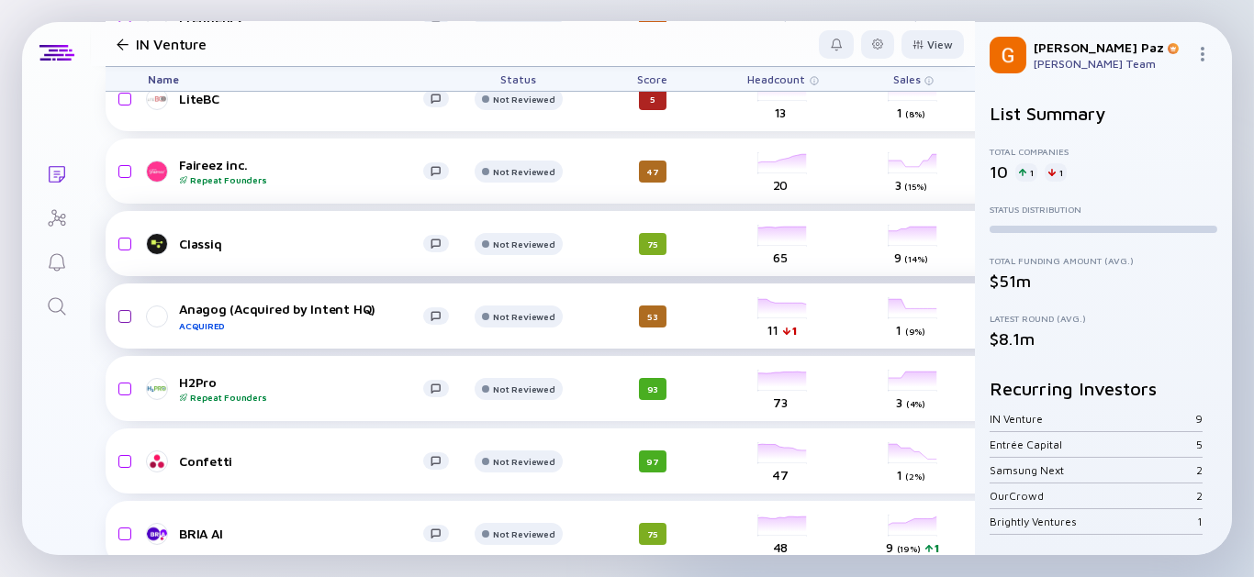
click at [121, 318] on input "checkbox" at bounding box center [122, 317] width 22 height 42
click at [909, 40] on div "Remove from list" at bounding box center [906, 44] width 116 height 28
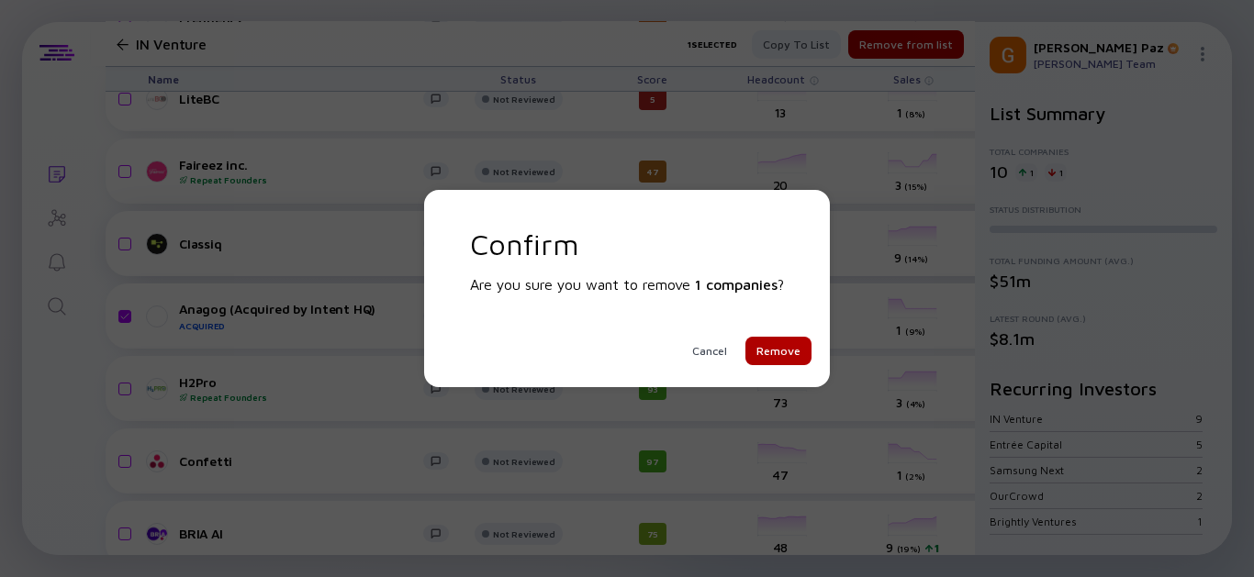
click at [794, 357] on div "Remove" at bounding box center [778, 351] width 66 height 28
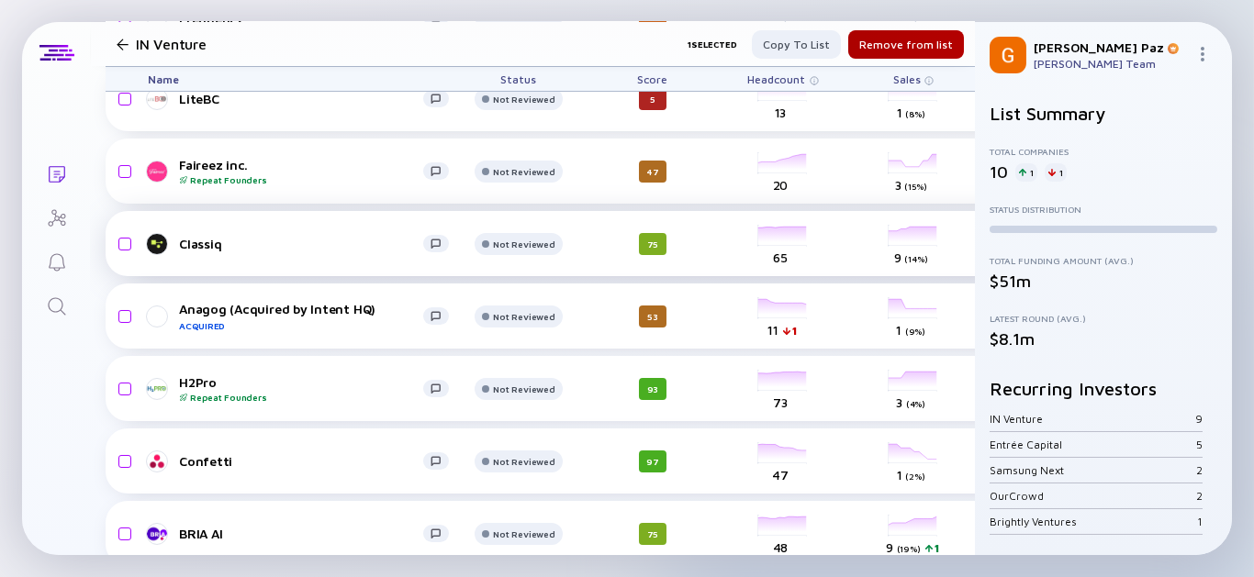
checkbox input "false"
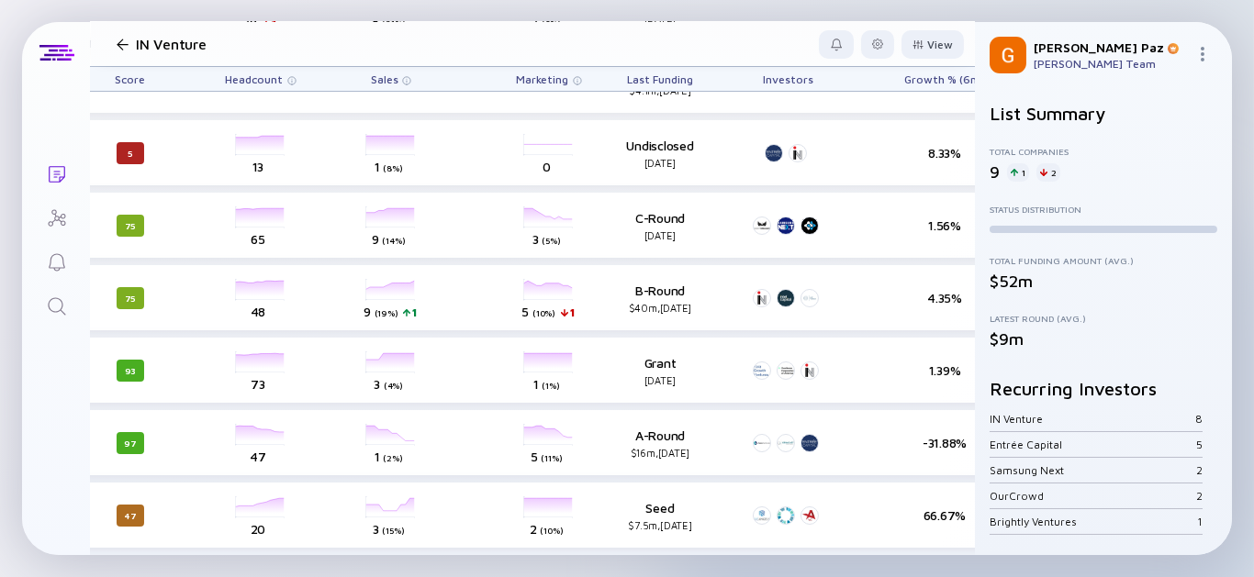
scroll to position [265, 512]
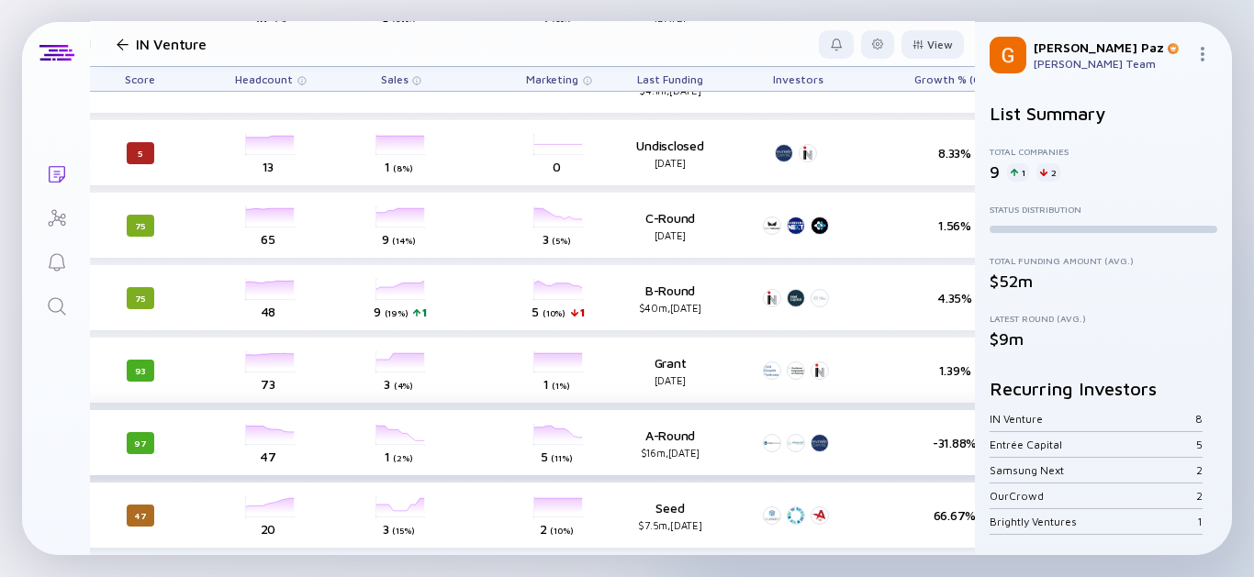
click at [263, 423] on div "headcount-confetti 47 Headcount" at bounding box center [270, 443] width 103 height 51
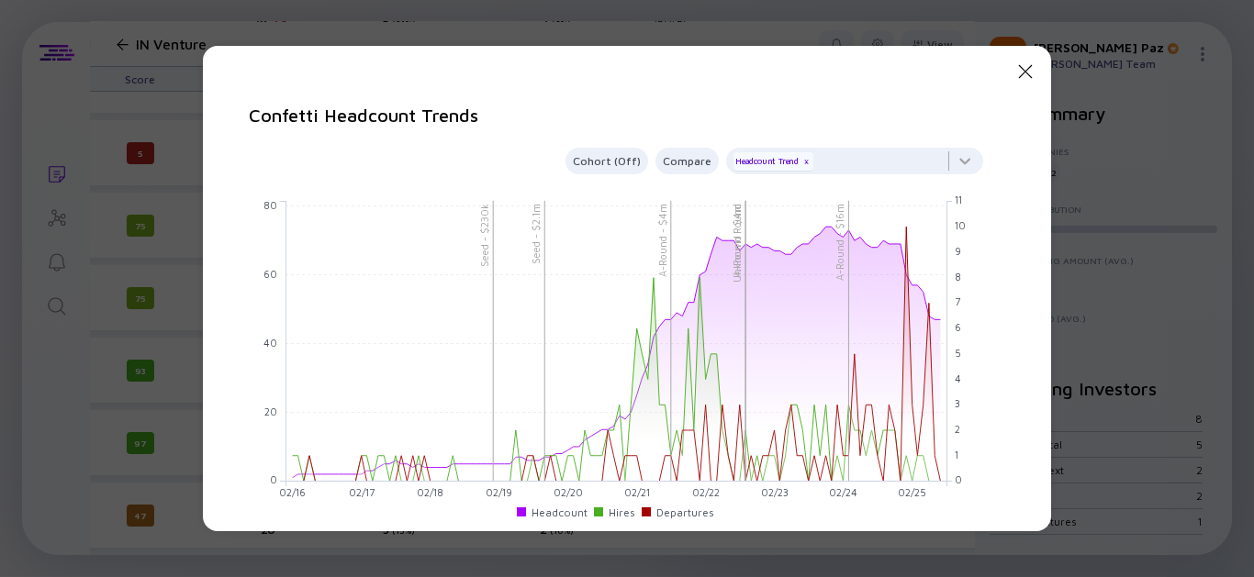
click at [1019, 70] on icon at bounding box center [1026, 72] width 14 height 14
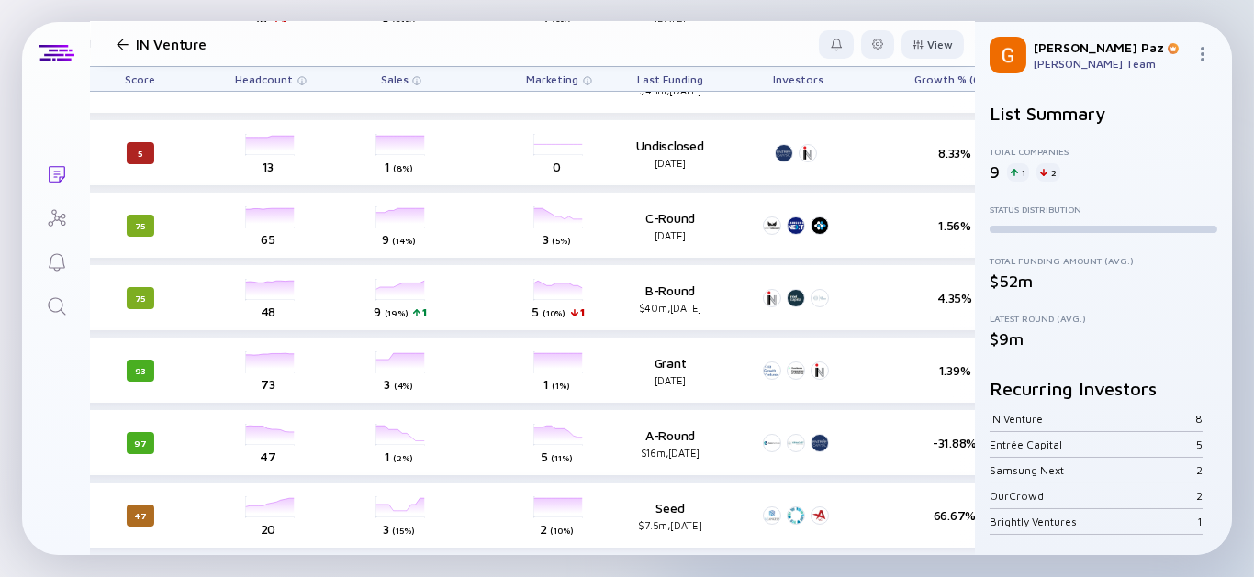
click at [696, 537] on div "Add Company CardinalOps Repeat Founders Not Reviewed 88 headcount-cardinalops 3…" at bounding box center [381, 207] width 1577 height 697
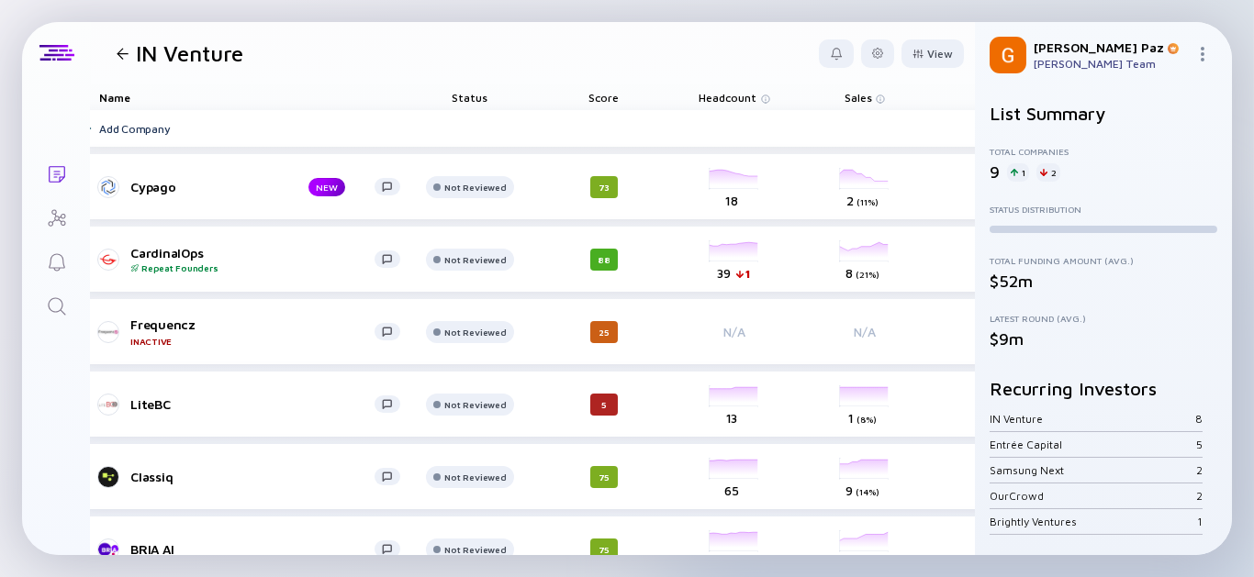
scroll to position [0, 0]
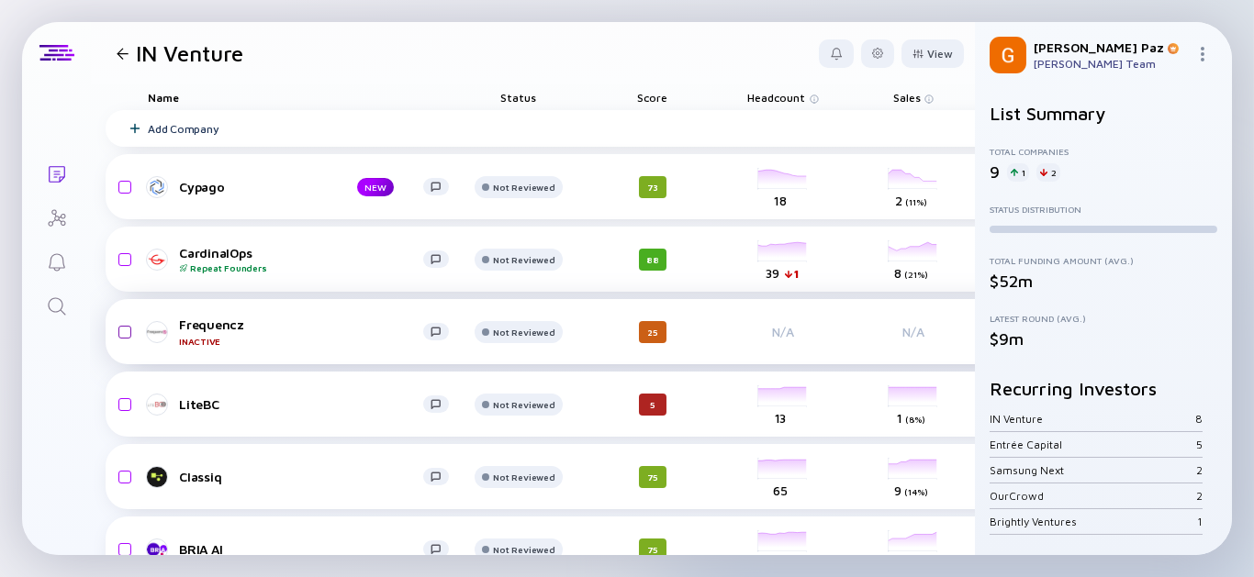
click at [128, 333] on input "checkbox" at bounding box center [122, 332] width 22 height 42
click at [925, 49] on div "Remove from list" at bounding box center [906, 53] width 116 height 28
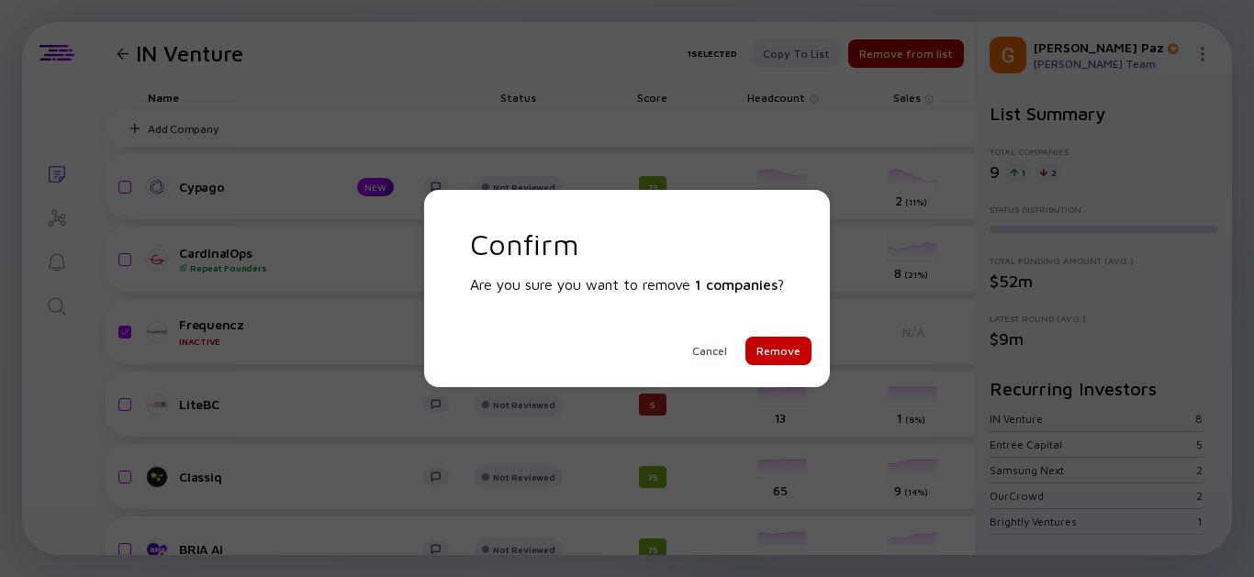
click at [800, 355] on div "Remove" at bounding box center [778, 351] width 66 height 28
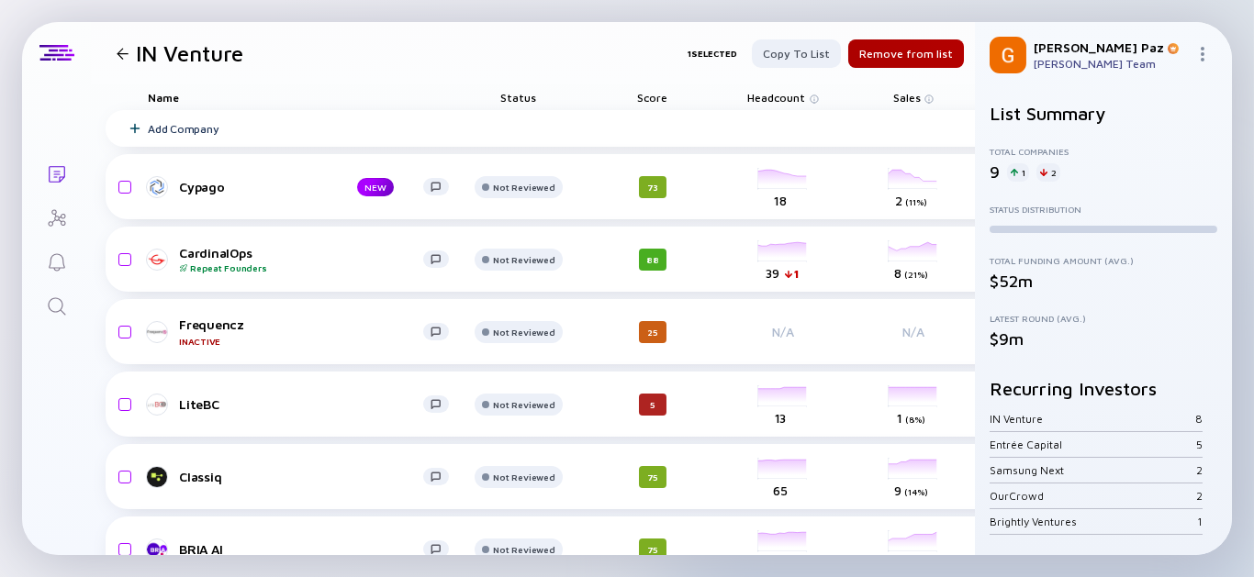
checkbox input "false"
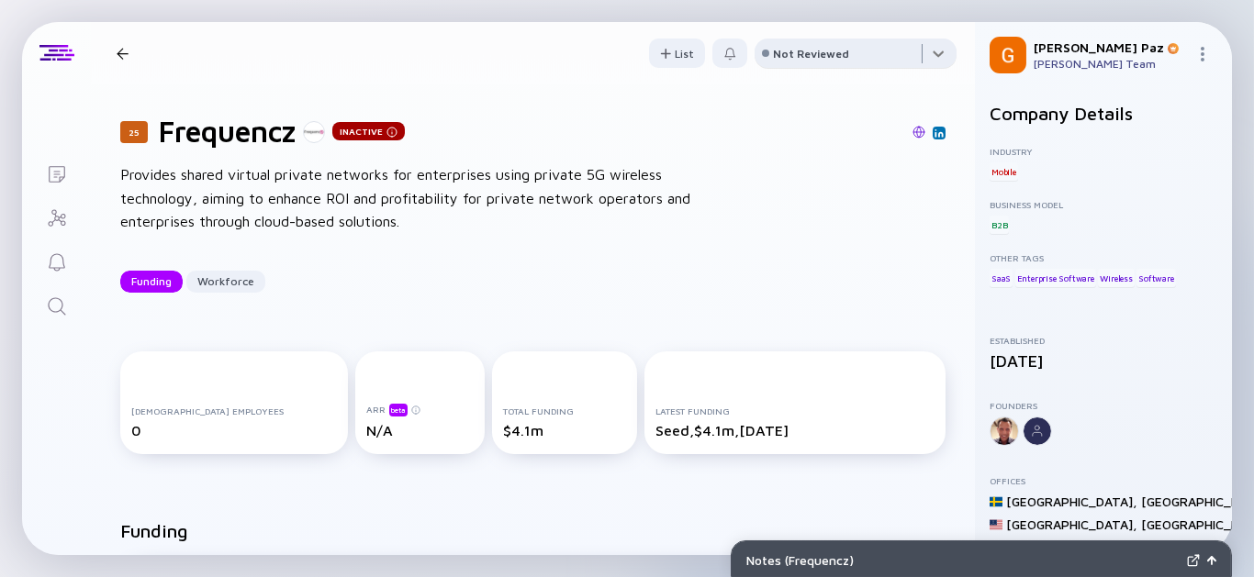
click at [931, 49] on div at bounding box center [855, 57] width 202 height 37
drag, startPoint x: 651, startPoint y: 269, endPoint x: 840, endPoint y: 106, distance: 249.9
click at [646, 255] on div "25 Frequencz Inactive Provides shared virtual private networks for enterprises …" at bounding box center [533, 203] width 884 height 238
click at [1211, 47] on div at bounding box center [1206, 55] width 22 height 17
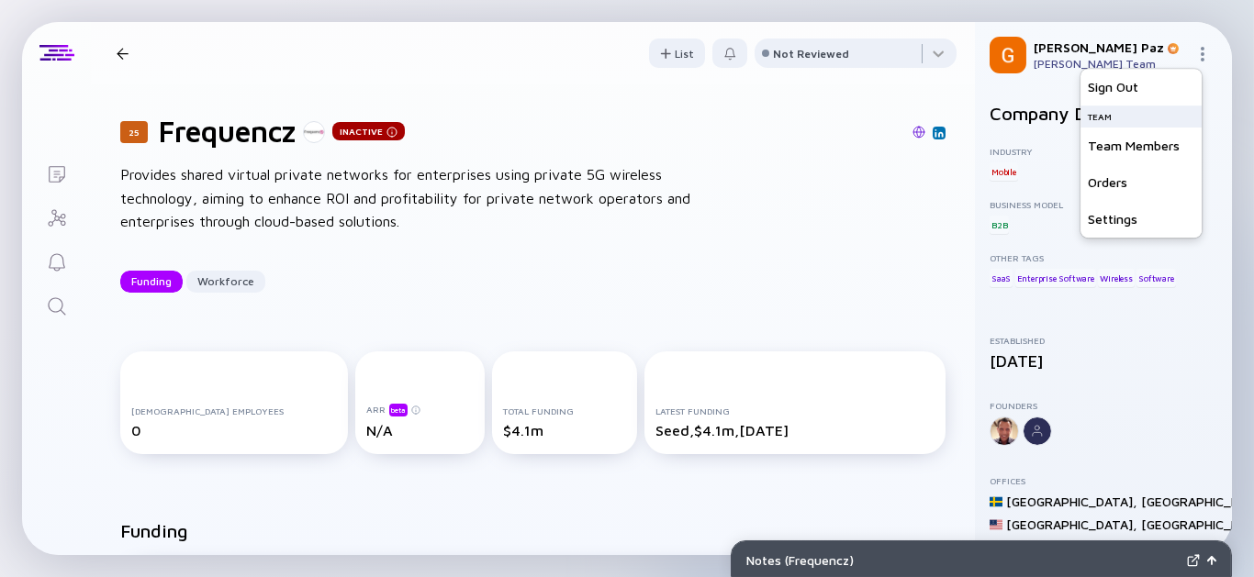
click at [834, 223] on div "25 Frequencz Inactive Provides shared virtual private networks for enterprises …" at bounding box center [533, 203] width 884 height 238
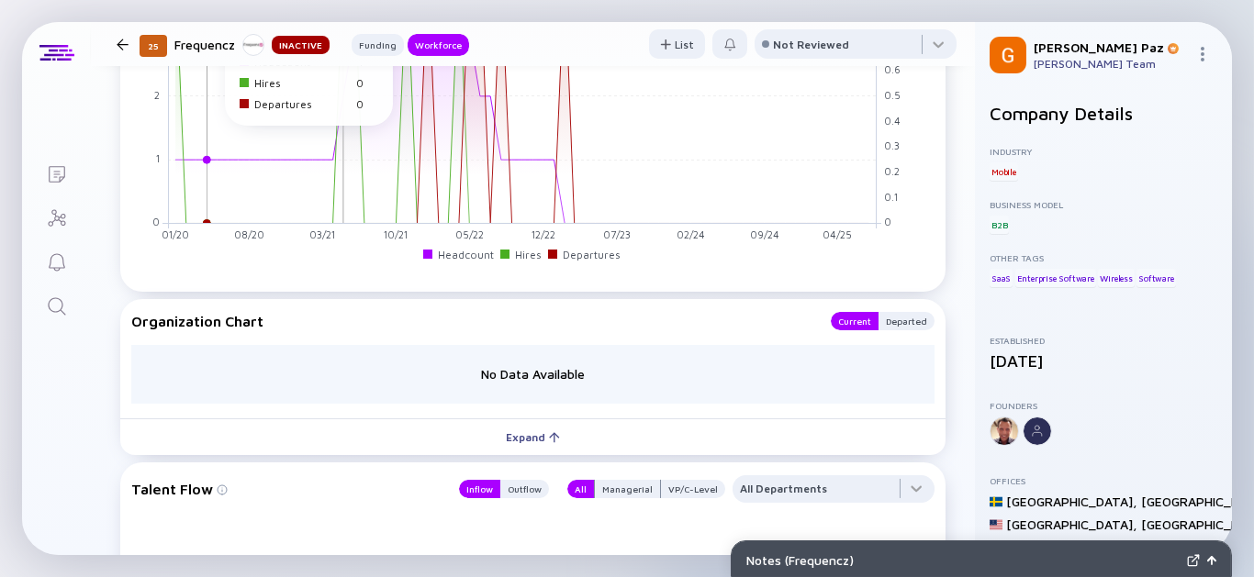
scroll to position [954, 0]
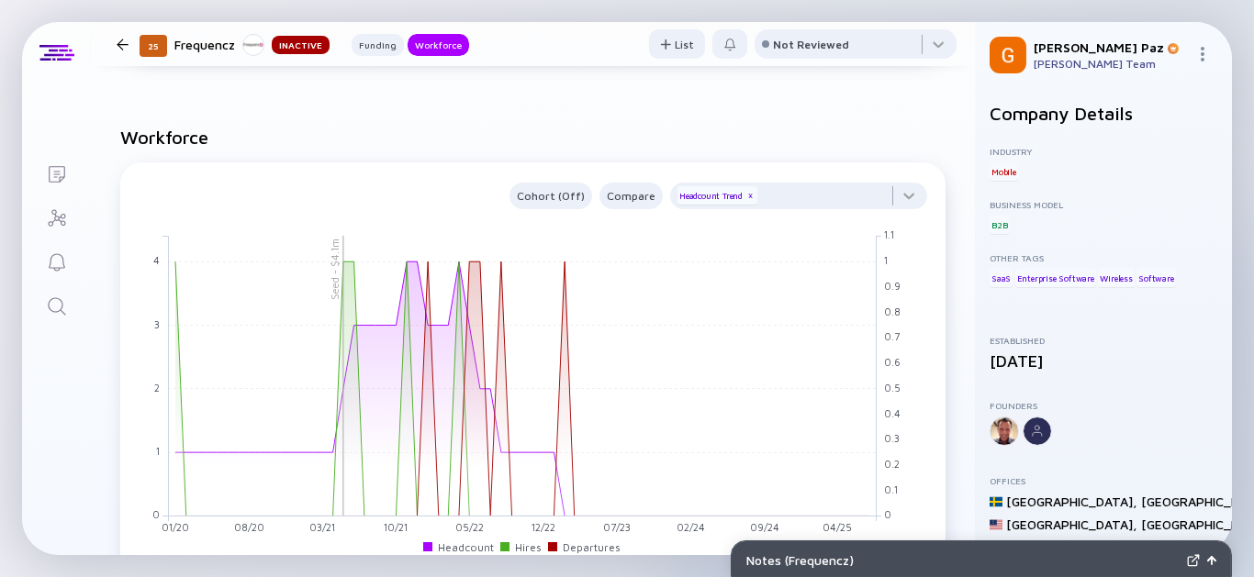
click at [131, 50] on div "25 Frequencz Inactive Funding Workforce" at bounding box center [289, 44] width 360 height 25
click at [117, 42] on div at bounding box center [123, 45] width 12 height 12
click at [124, 41] on div at bounding box center [123, 45] width 12 height 12
click at [122, 47] on div at bounding box center [123, 45] width 12 height 12
